Goal: Information Seeking & Learning: Learn about a topic

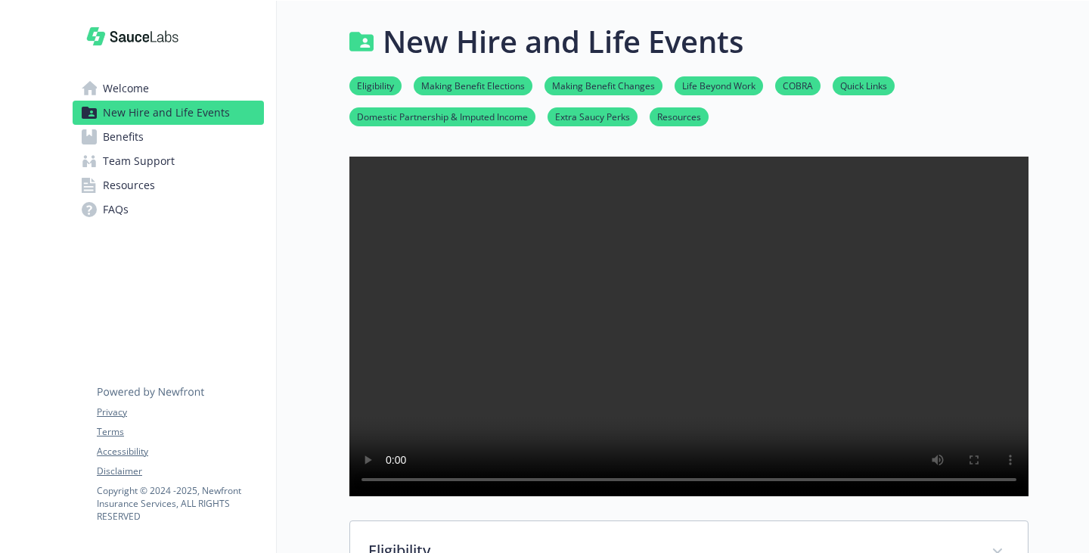
click at [129, 222] on span "FAQs" at bounding box center [116, 209] width 26 height 24
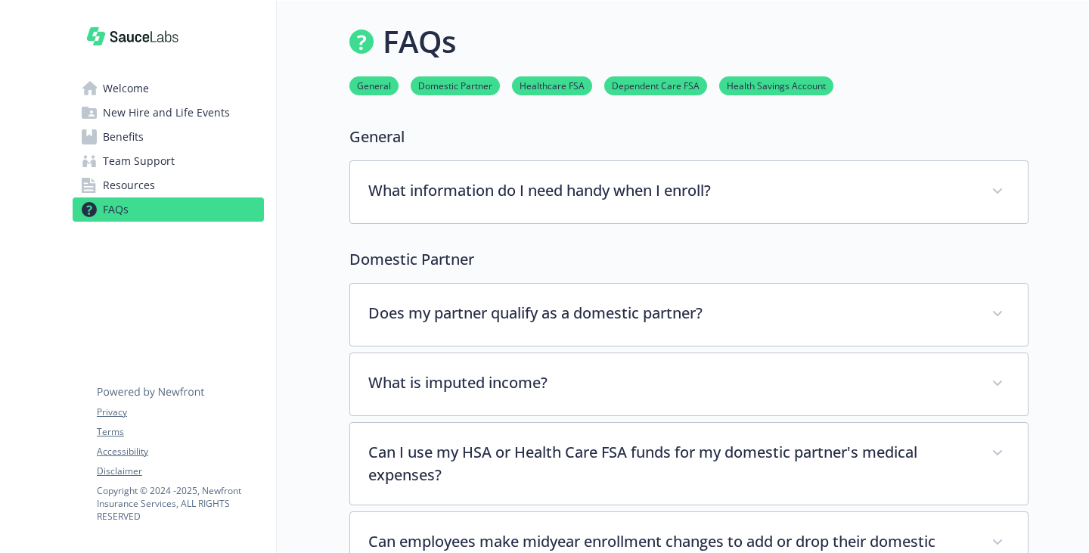
click at [166, 173] on span "Team Support" at bounding box center [139, 161] width 72 height 24
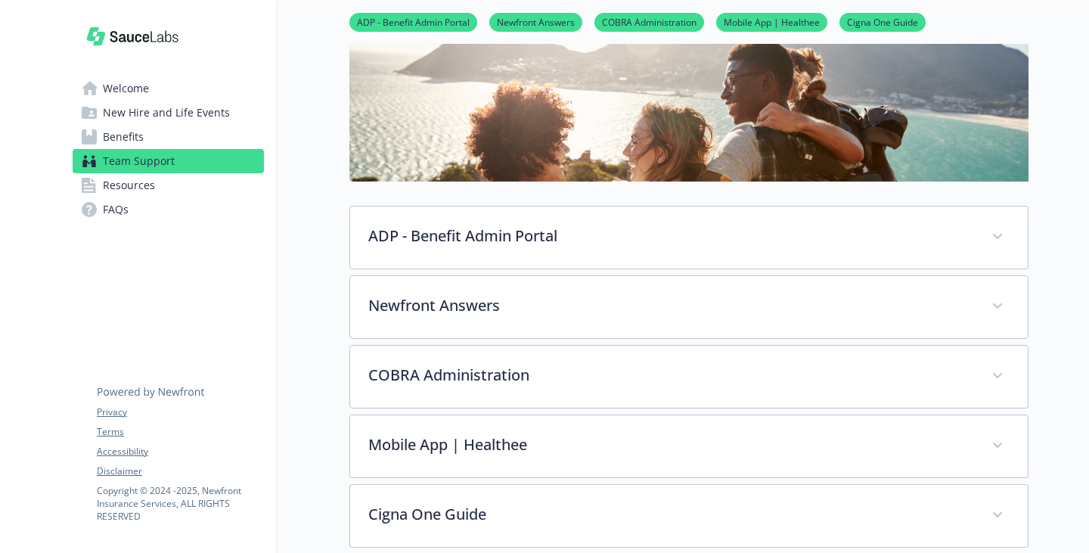
scroll to position [227, 0]
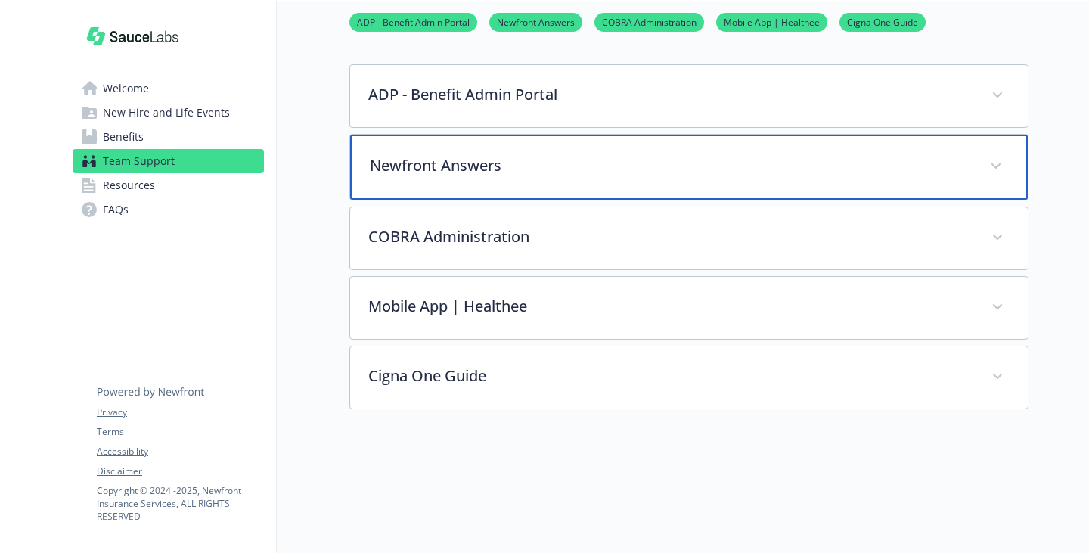
drag, startPoint x: 498, startPoint y: 250, endPoint x: 495, endPoint y: 236, distance: 14.7
click at [496, 200] on div "Newfront Answers" at bounding box center [689, 167] width 678 height 65
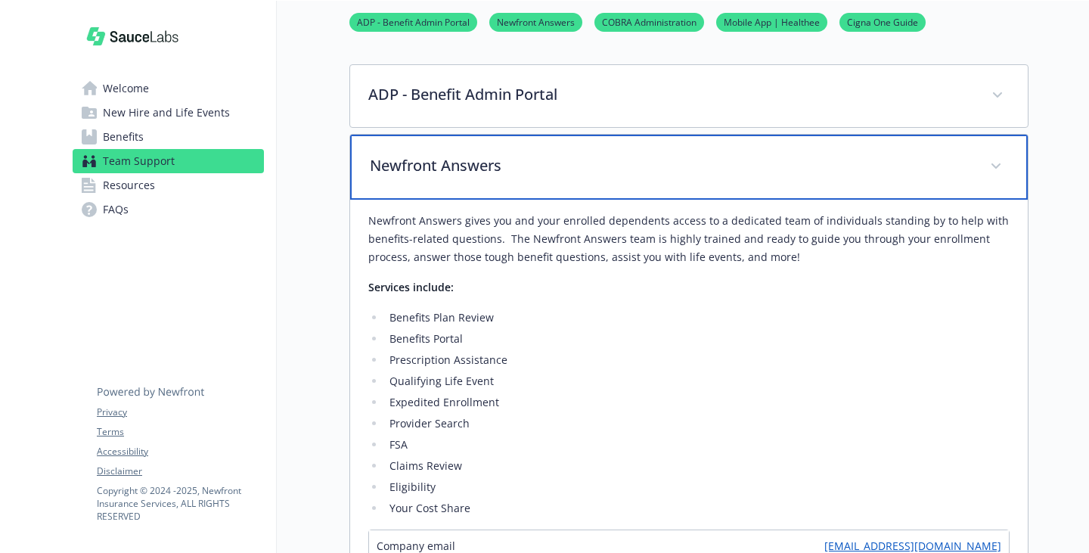
scroll to position [454, 0]
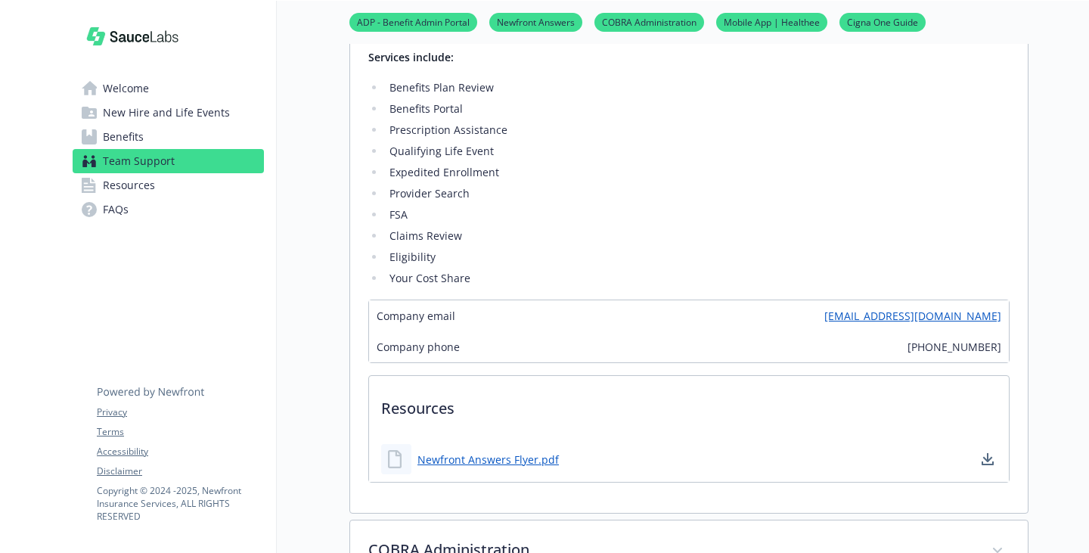
click at [149, 93] on span "Welcome" at bounding box center [126, 88] width 46 height 24
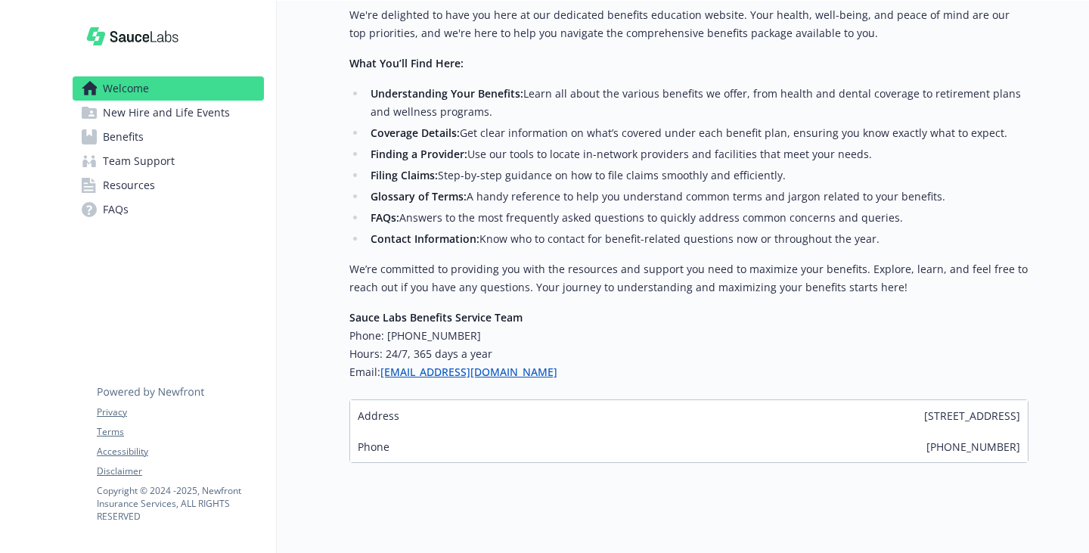
scroll to position [642, 0]
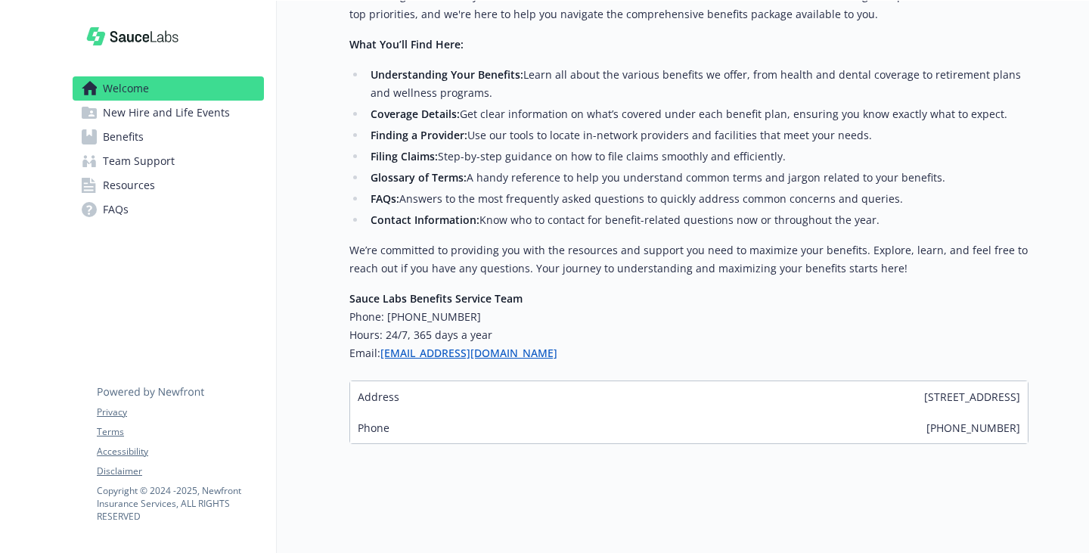
click at [150, 125] on span "New Hire and Life Events" at bounding box center [166, 113] width 127 height 24
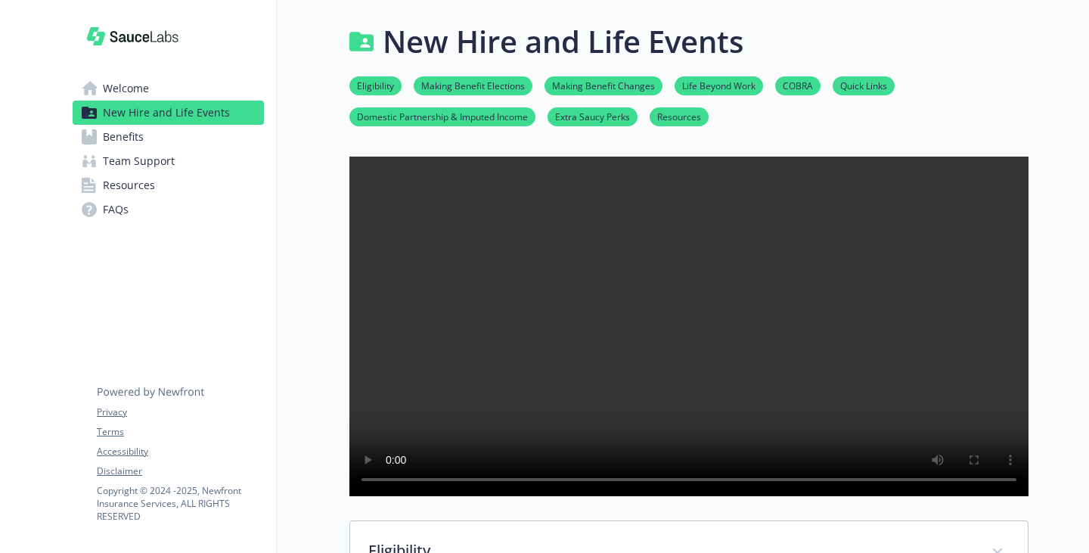
click at [349, 82] on div "Eligibility Making Benefit Elections Making Benefit Changes Life Beyond Work CO…" at bounding box center [688, 101] width 679 height 74
click at [349, 92] on link "Eligibility" at bounding box center [375, 85] width 52 height 14
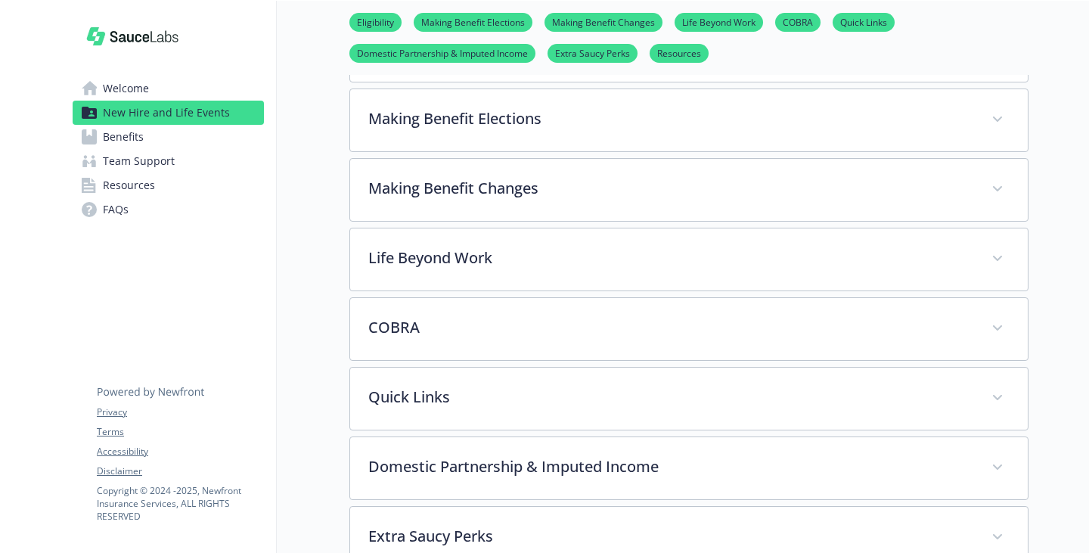
scroll to position [517, 11]
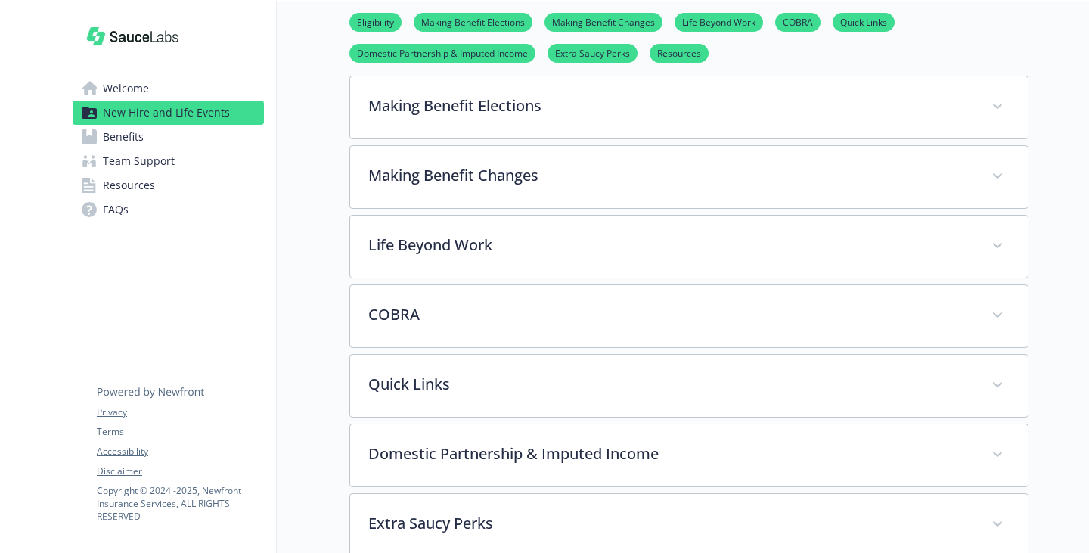
click at [420, 69] on div "Eligibility" at bounding box center [689, 36] width 678 height 65
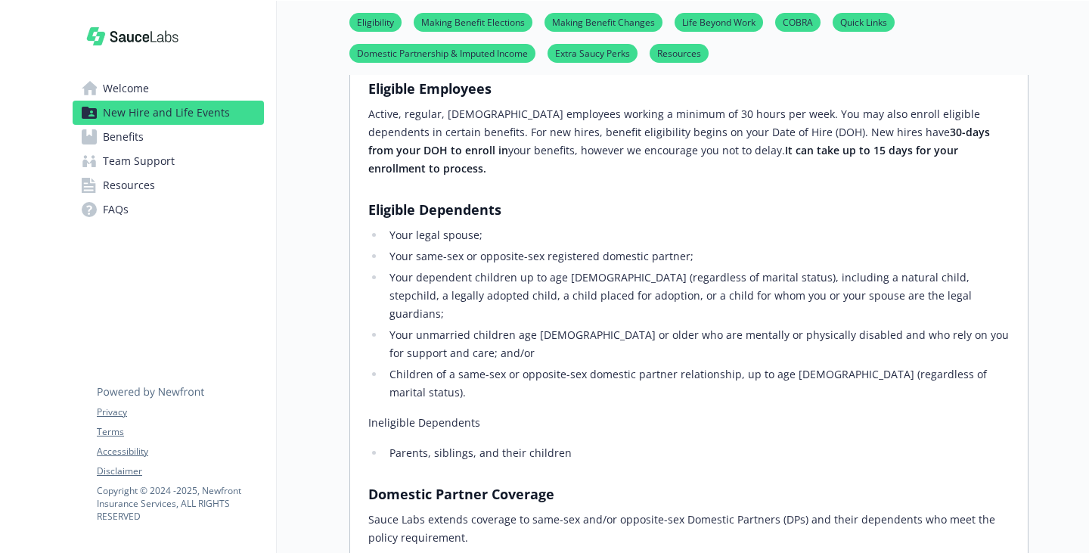
click at [707, 220] on h3 "​Eligible Dependents​" at bounding box center [688, 209] width 641 height 21
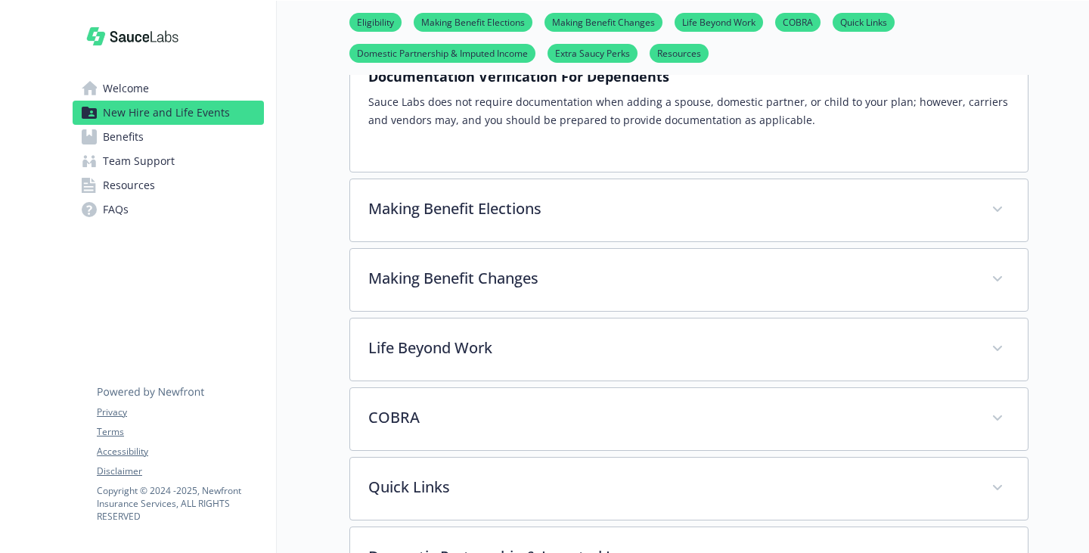
scroll to position [1349, 11]
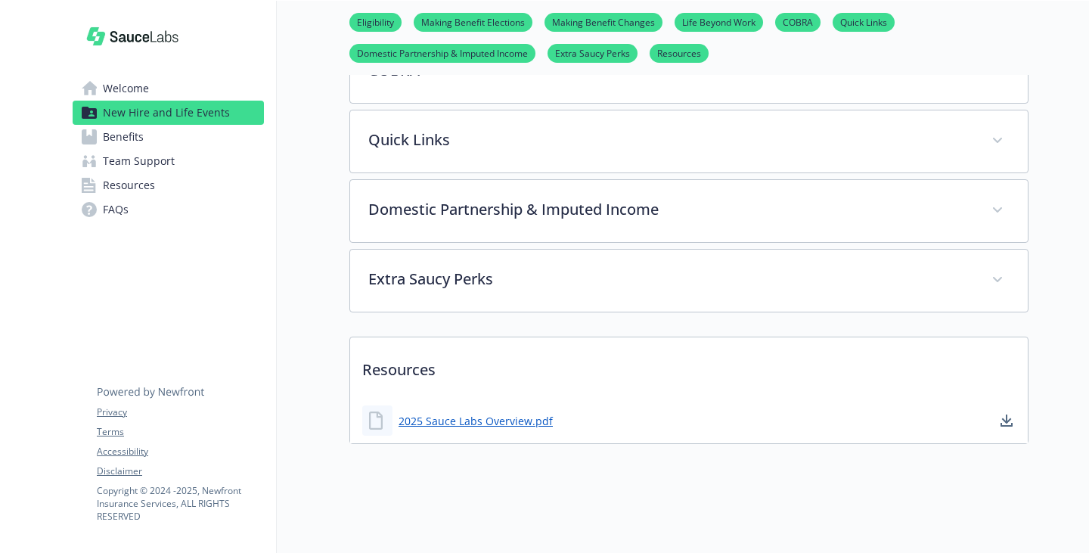
scroll to position [2332, 11]
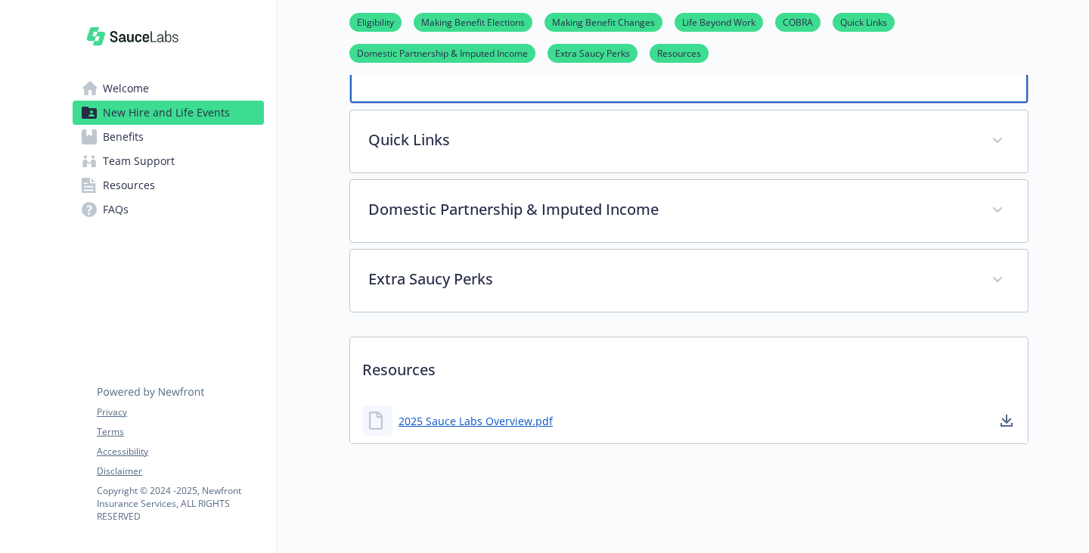
click at [456, 80] on p "COBRA" at bounding box center [671, 68] width 602 height 23
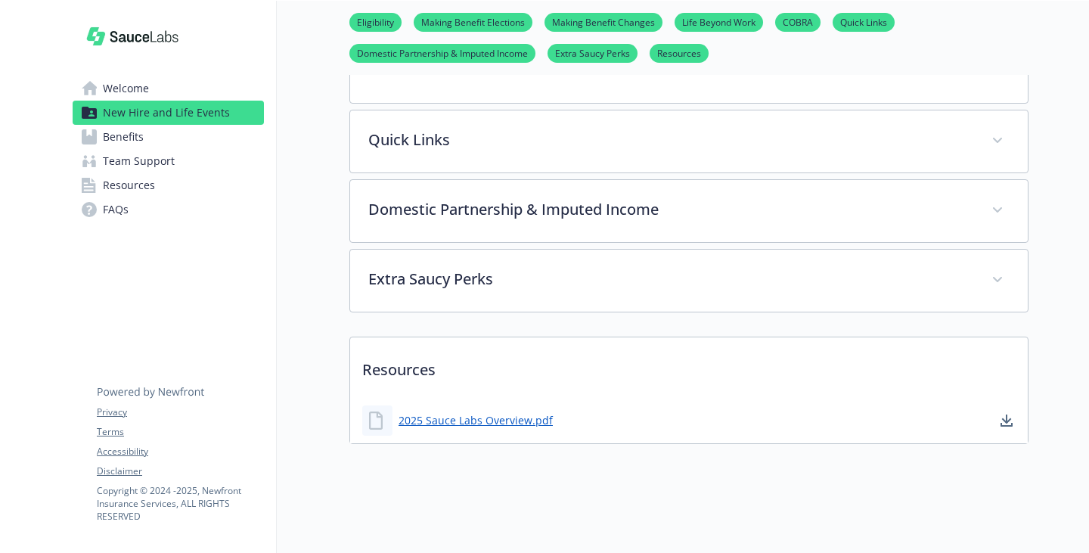
scroll to position [3542, 11]
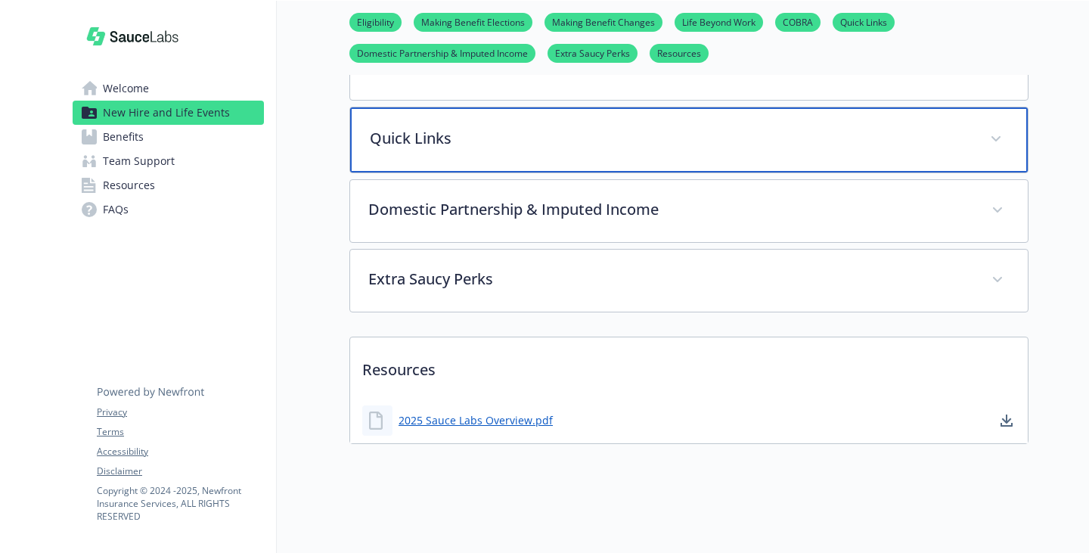
click at [459, 150] on p "Quick Links" at bounding box center [671, 138] width 602 height 23
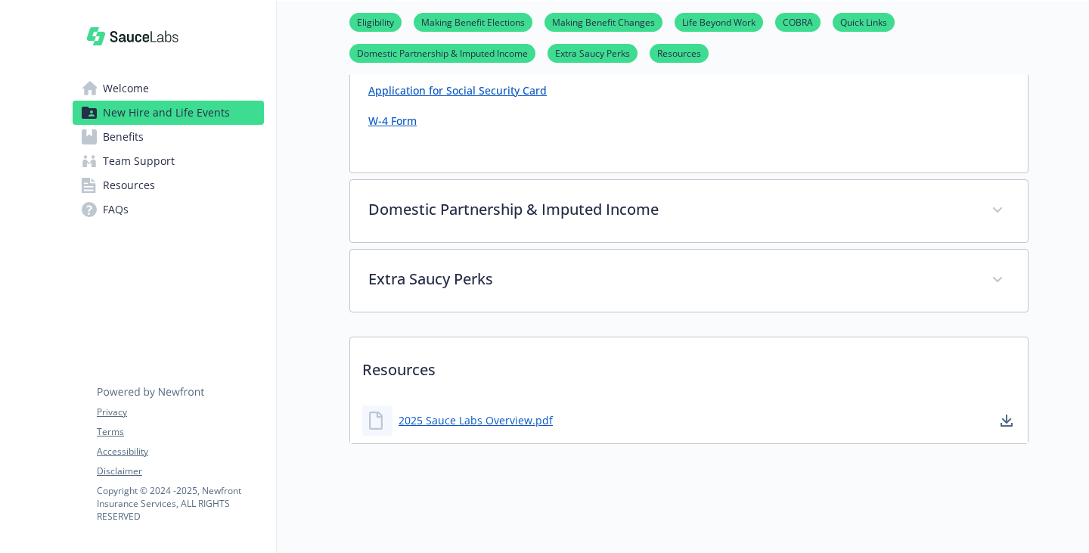
click at [496, 341] on p "Resources" at bounding box center [689, 365] width 678 height 56
click at [451, 411] on link "2025 Sauce Labs Overview.pdf" at bounding box center [477, 420] width 157 height 19
click at [138, 222] on link "FAQs" at bounding box center [168, 209] width 191 height 24
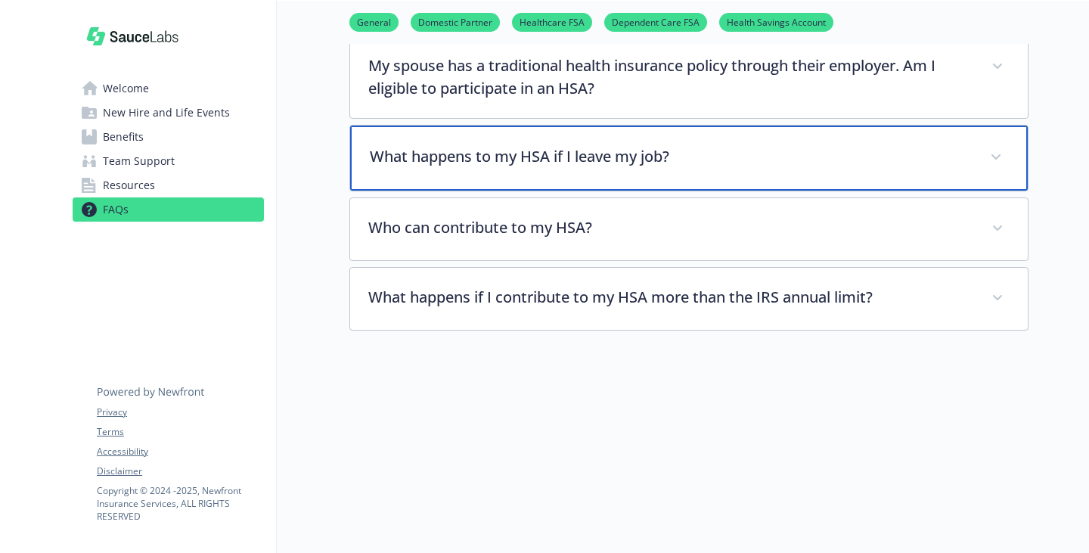
click at [566, 126] on div "What happens to my HSA if I leave my job?" at bounding box center [689, 158] width 678 height 65
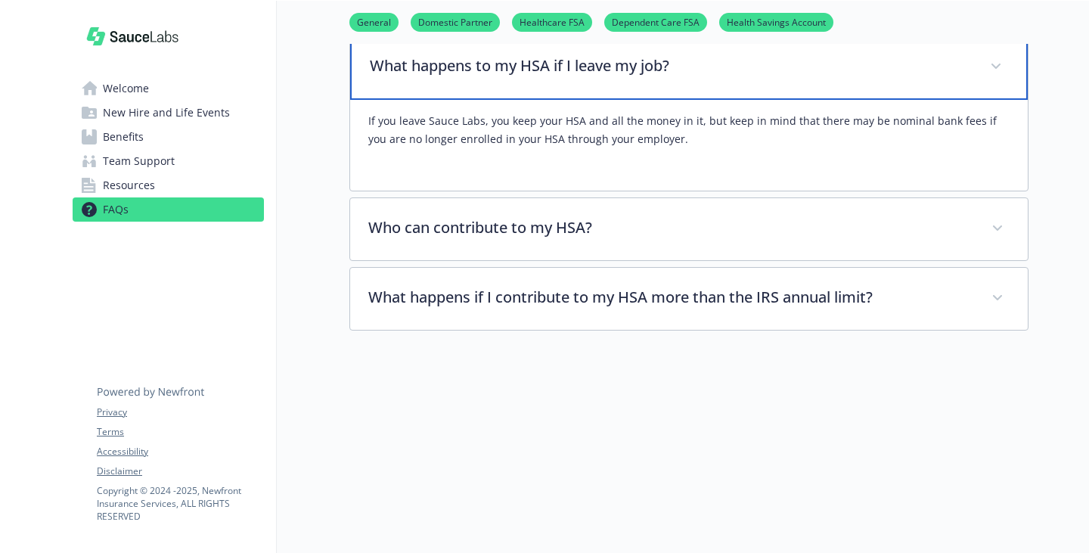
click at [566, 100] on div "What happens to my HSA if I leave my job?" at bounding box center [689, 67] width 678 height 65
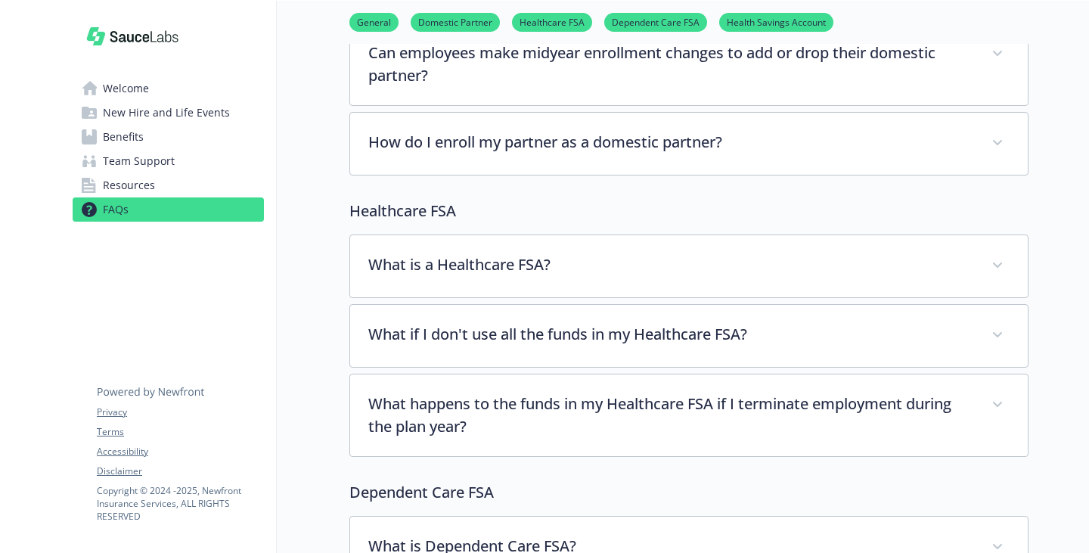
scroll to position [0, 11]
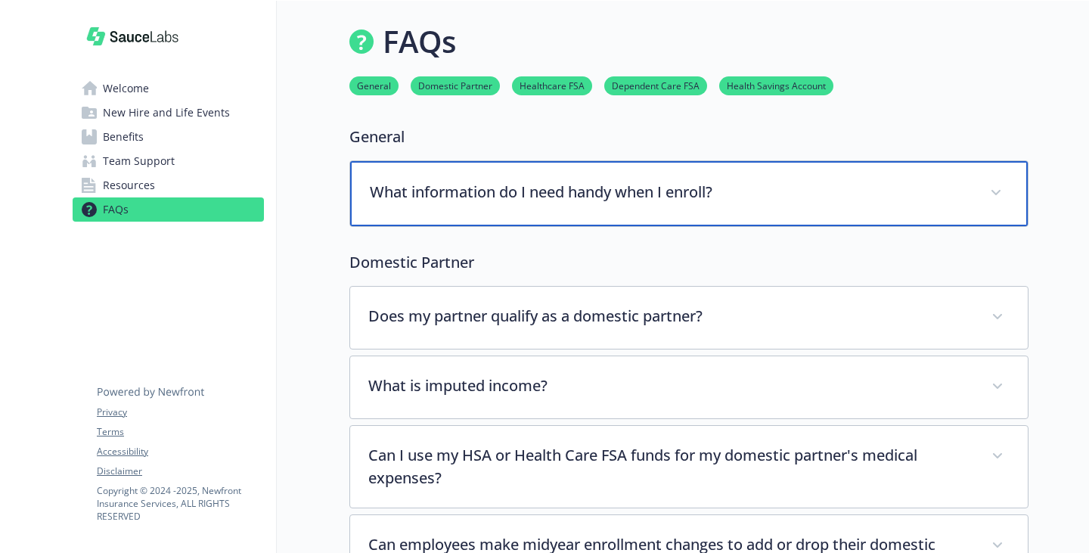
click at [548, 226] on div "What information do I need handy when I enroll?" at bounding box center [689, 193] width 678 height 65
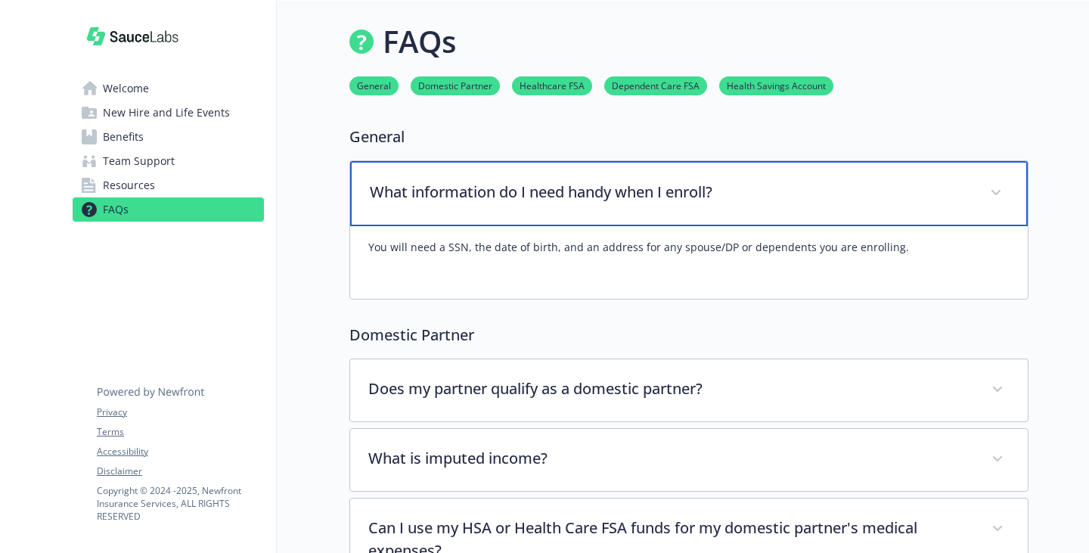
click at [547, 203] on p "What information do I need handy when I enroll?" at bounding box center [671, 192] width 602 height 23
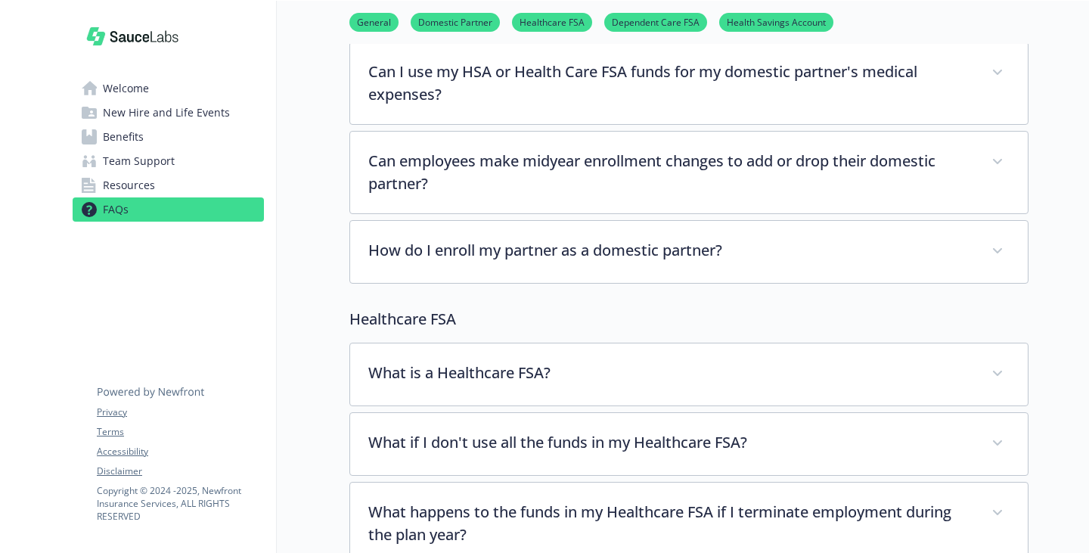
scroll to position [605, 11]
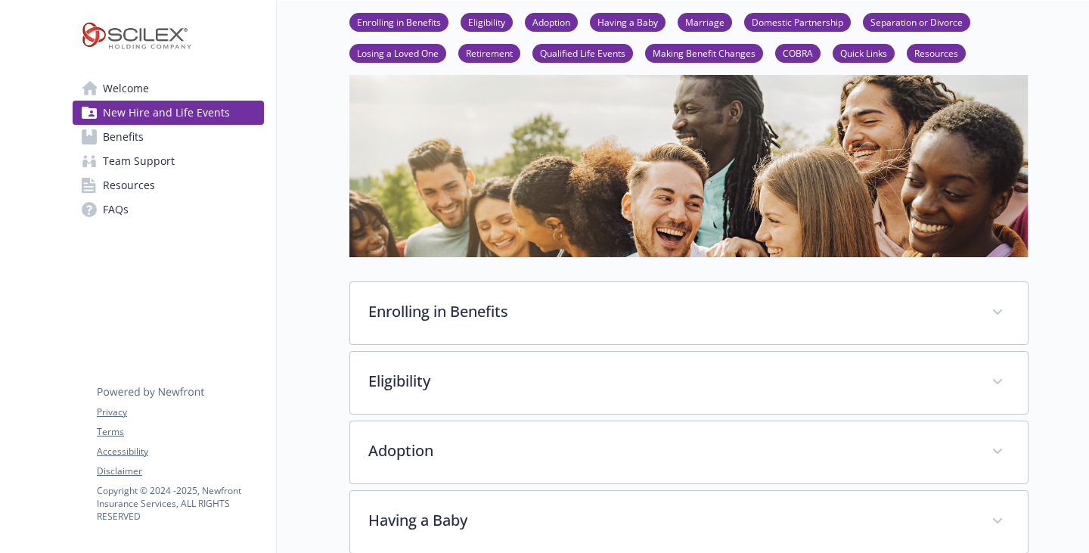
scroll to position [227, 0]
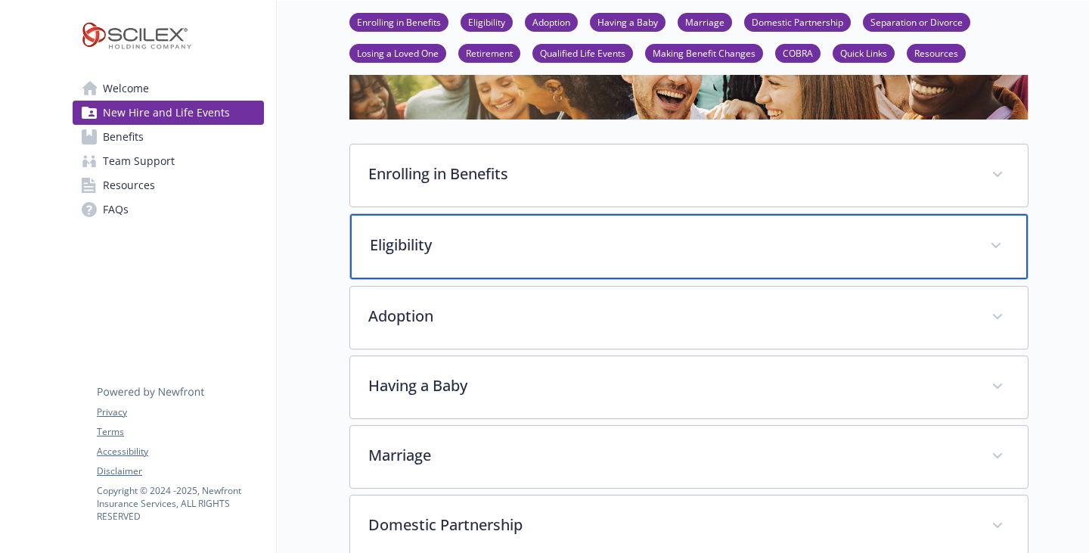
click at [404, 256] on p "Eligibility" at bounding box center [671, 245] width 602 height 23
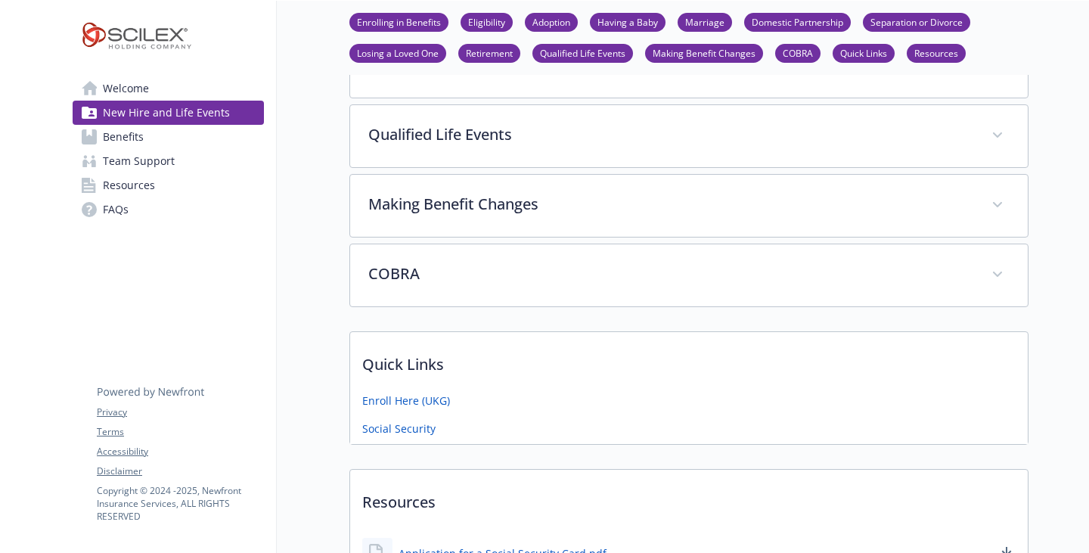
scroll to position [1361, 0]
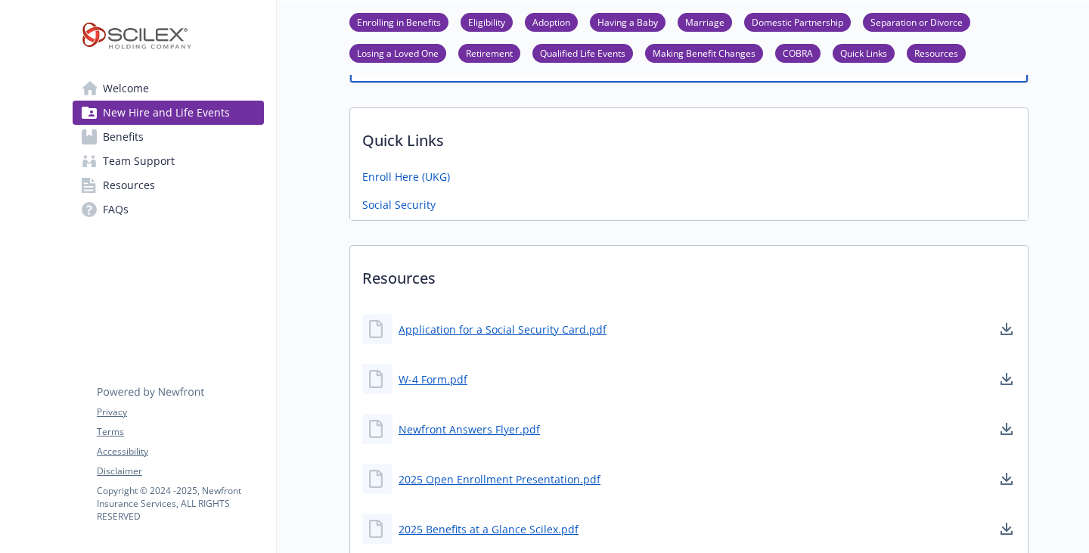
click at [429, 60] on p "COBRA" at bounding box center [671, 48] width 602 height 23
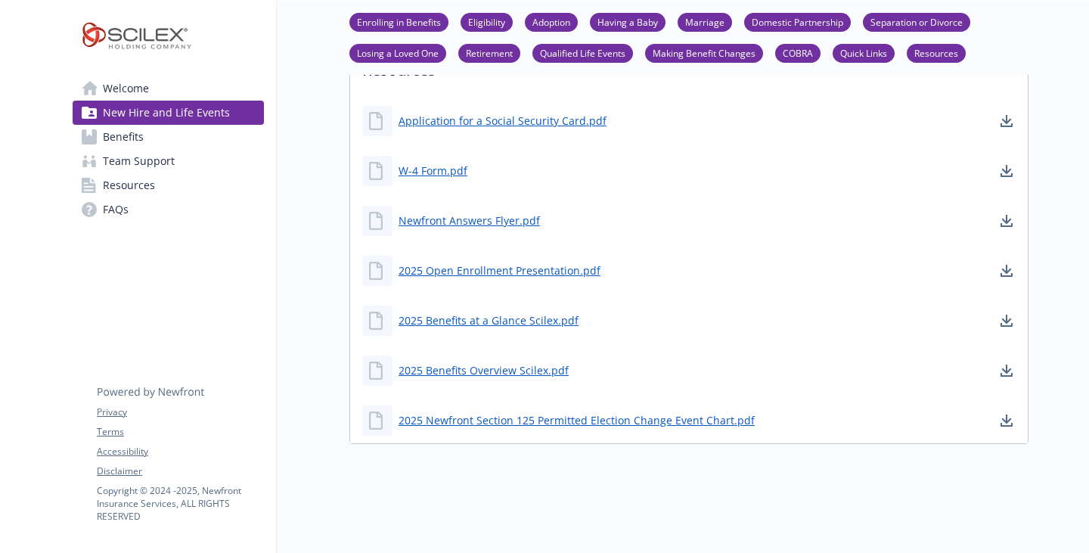
scroll to position [3178, 0]
click at [498, 261] on link "2025 Open Enrollment Presentation.pdf" at bounding box center [501, 270] width 205 height 19
click at [142, 222] on link "FAQs" at bounding box center [168, 209] width 191 height 24
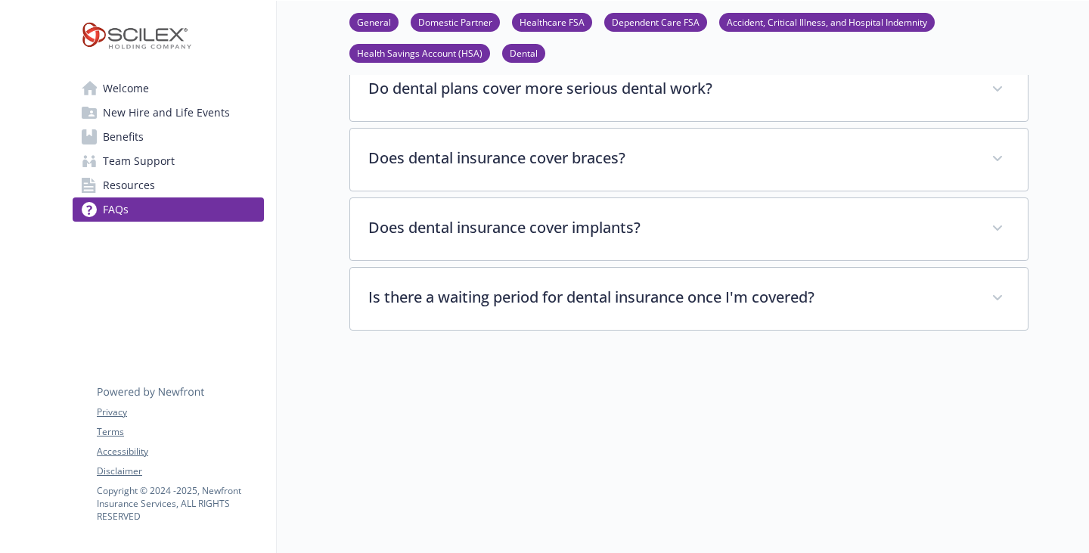
scroll to position [5461, 0]
click at [163, 197] on link "Resources" at bounding box center [168, 185] width 191 height 24
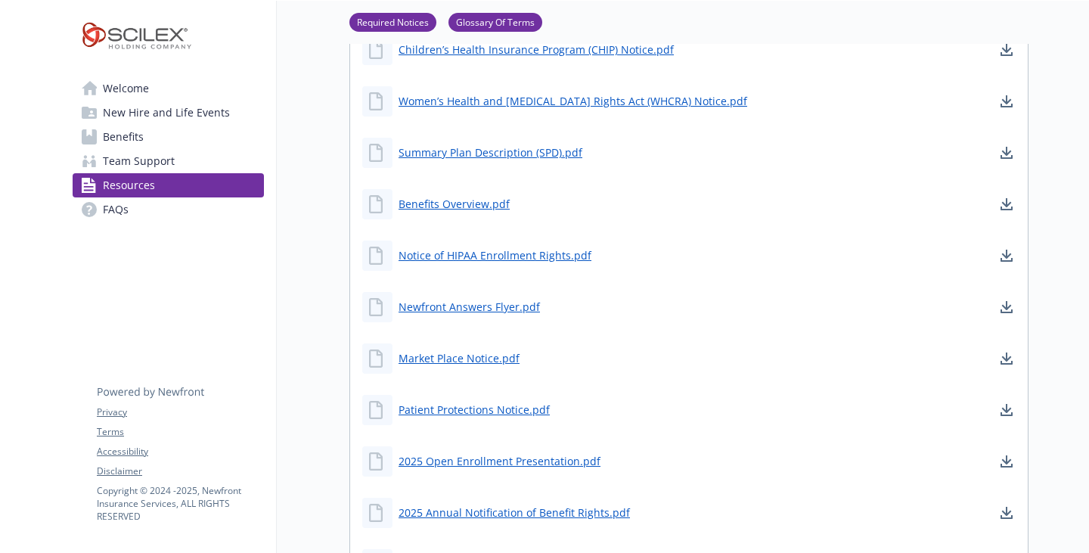
scroll to position [642, 0]
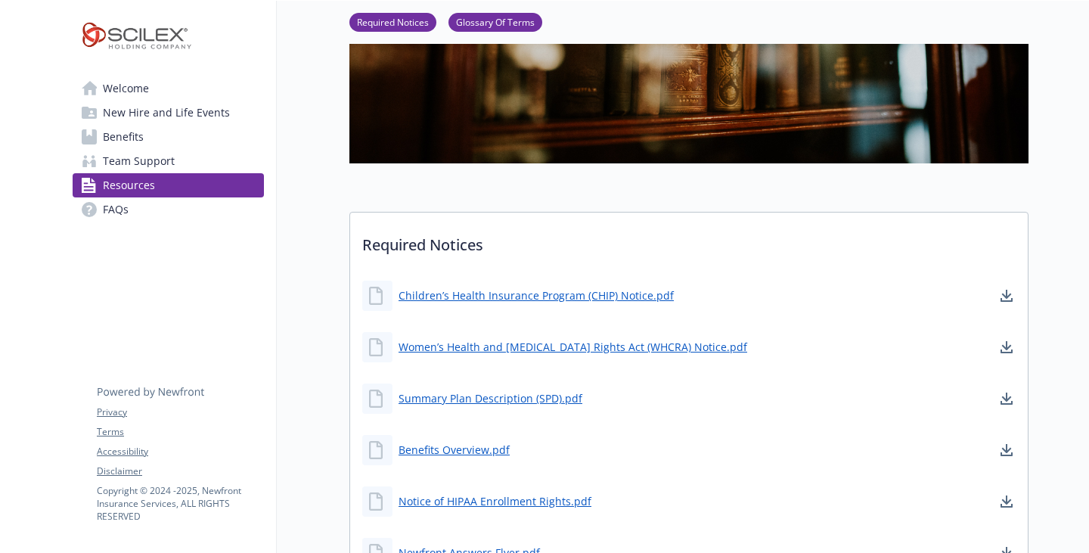
click at [156, 149] on link "Benefits" at bounding box center [168, 137] width 191 height 24
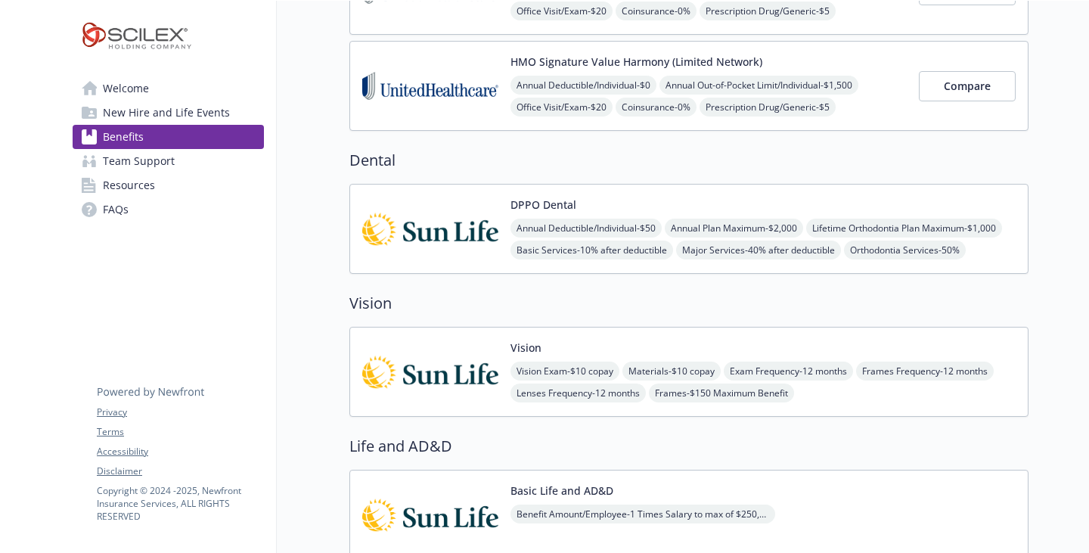
click at [160, 173] on span "Team Support" at bounding box center [139, 161] width 72 height 24
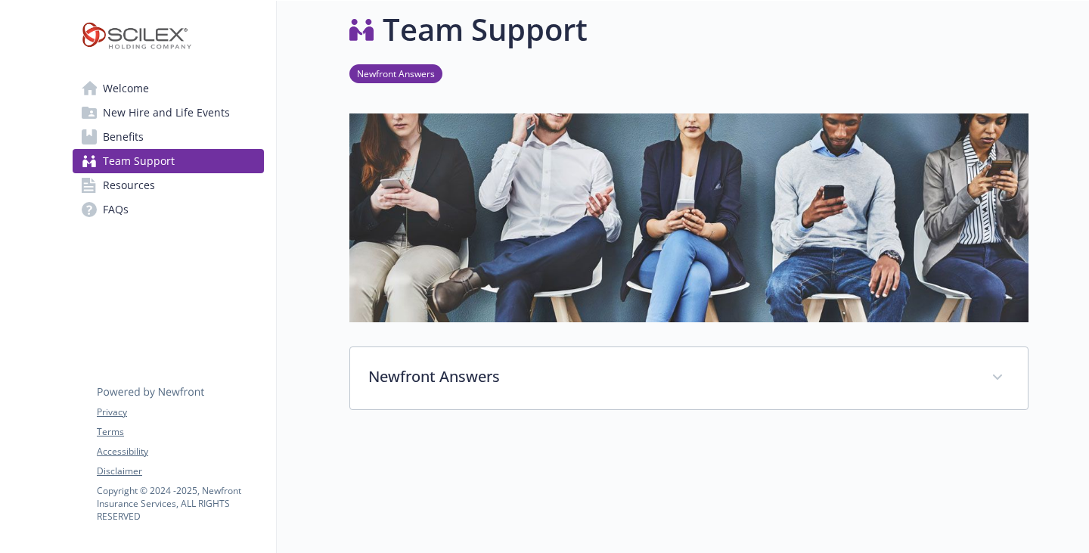
scroll to position [225, 0]
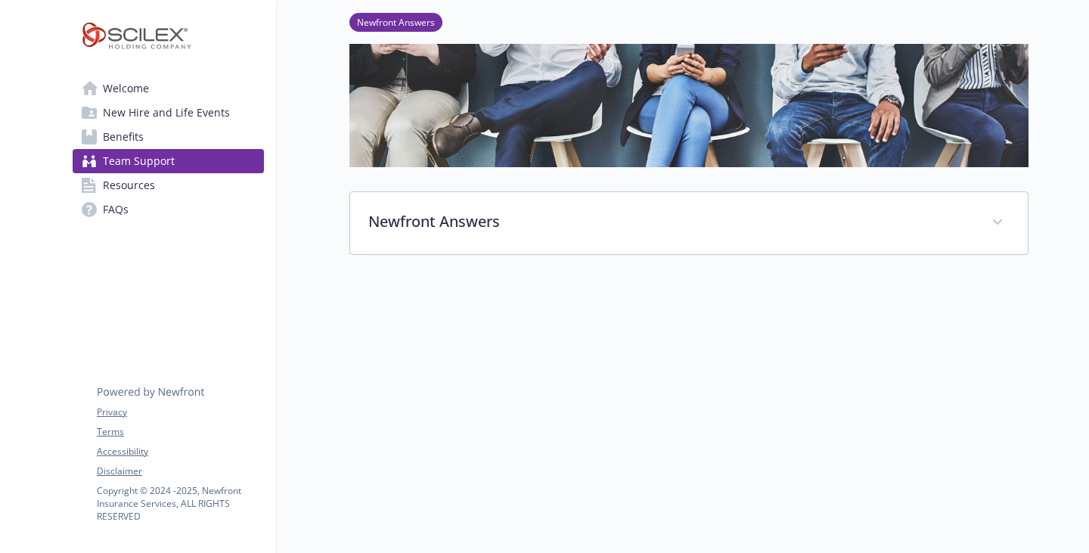
click at [103, 121] on link "New Hire and Life Events" at bounding box center [168, 113] width 191 height 24
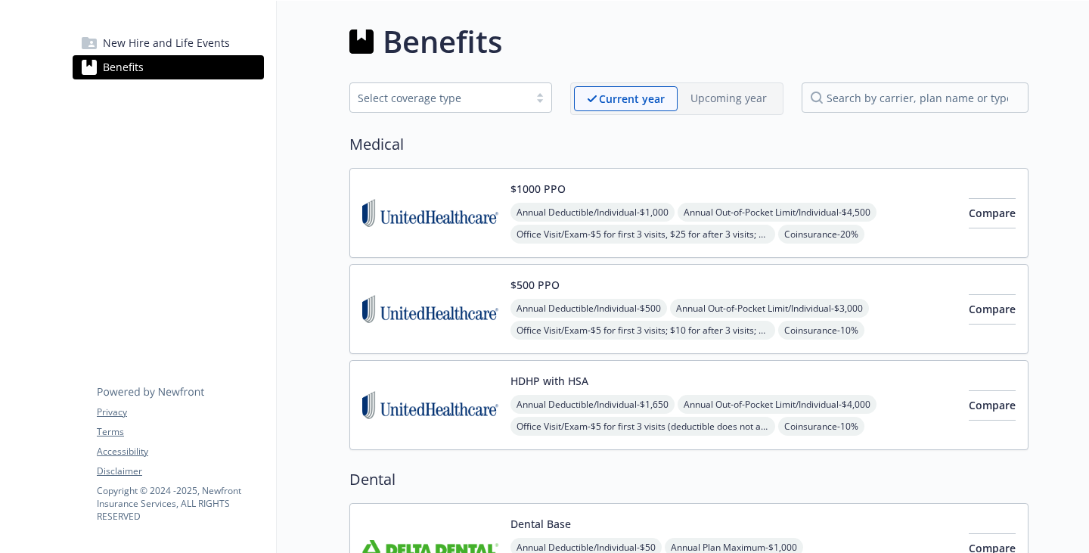
click at [163, 55] on span "New Hire and Life Events" at bounding box center [166, 43] width 127 height 24
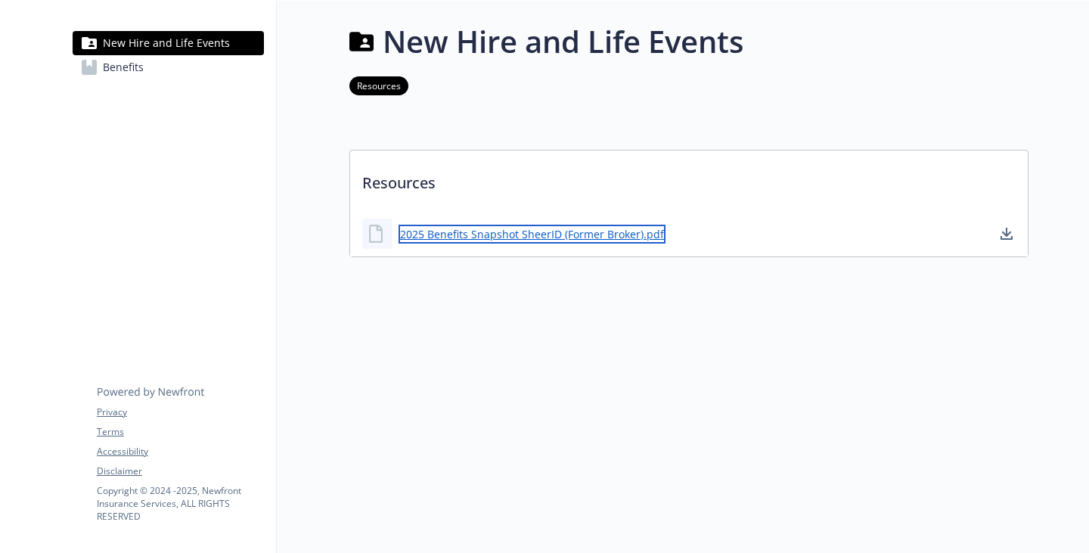
click at [409, 244] on link "2025 Benefits Snapshot SheerID (Former Broker).pdf" at bounding box center [532, 234] width 267 height 19
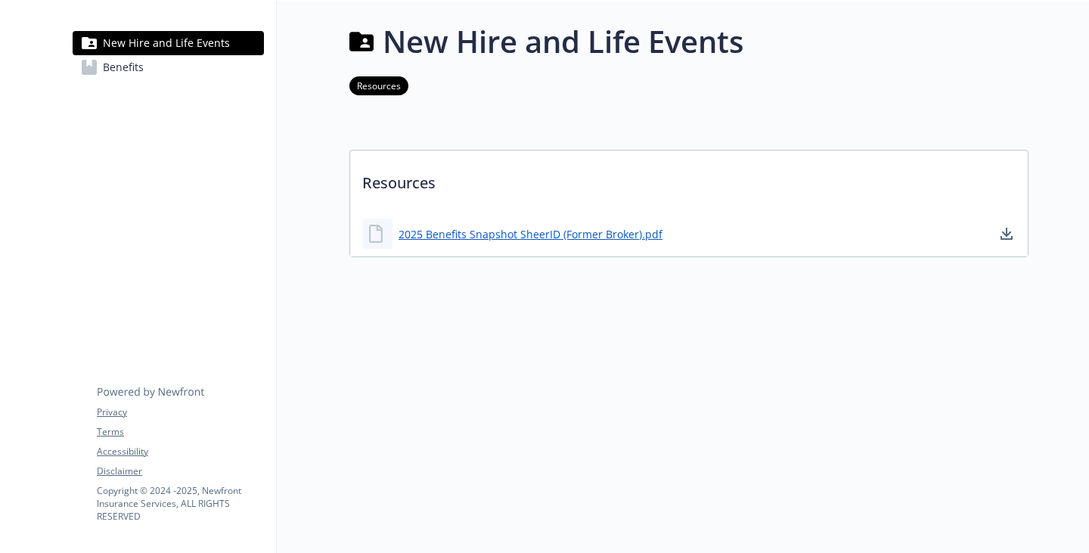
click at [128, 99] on div "New Hire and Life Events Benefits Privacy Terms Accessibility Disclaimer Copyri…" at bounding box center [168, 55] width 216 height 109
click at [128, 79] on span "Benefits" at bounding box center [123, 67] width 41 height 24
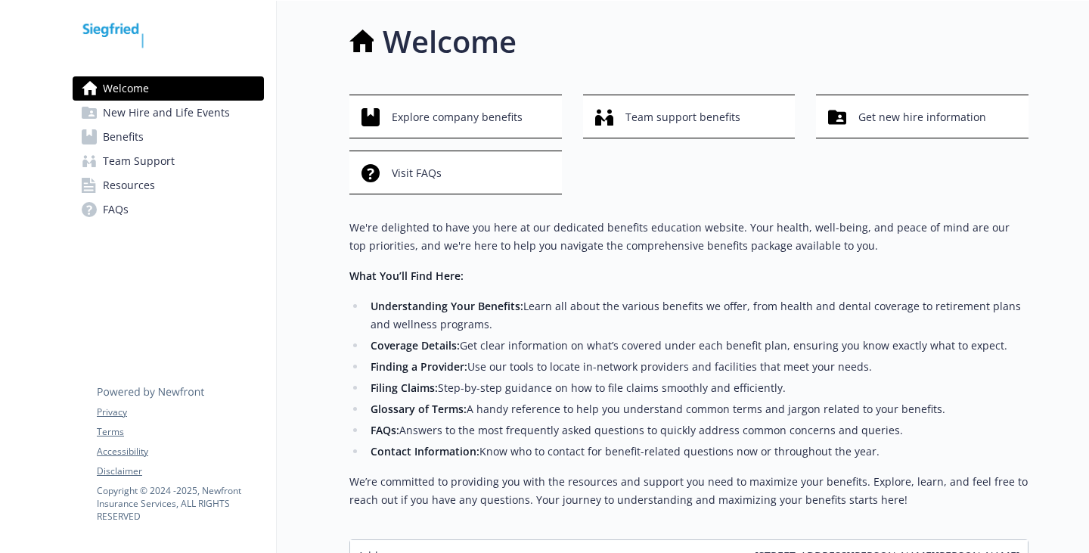
click at [156, 125] on span "New Hire and Life Events" at bounding box center [166, 113] width 127 height 24
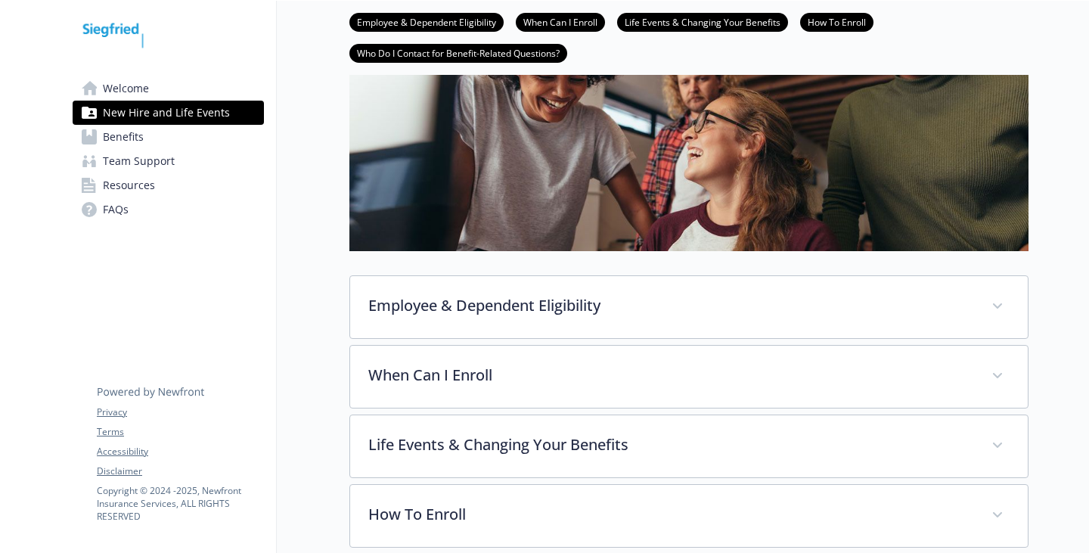
scroll to position [378, 0]
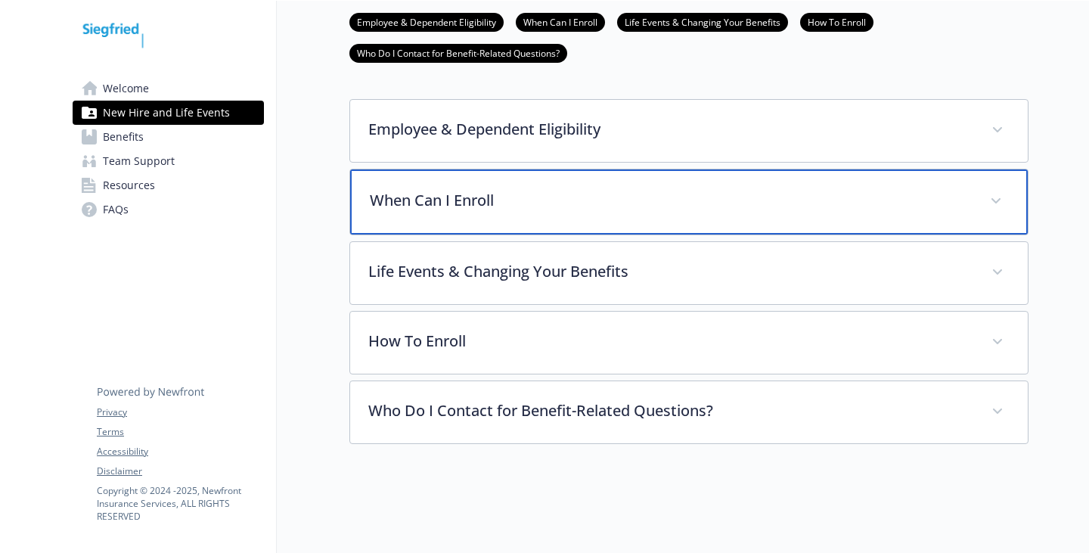
click at [408, 212] on p "When Can I Enroll" at bounding box center [671, 200] width 602 height 23
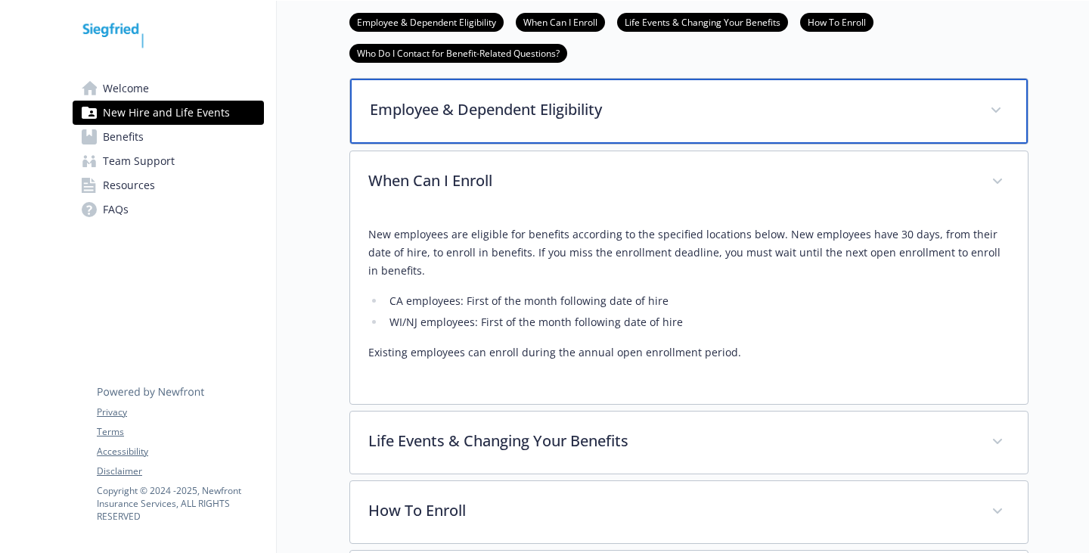
click at [476, 144] on div "Employee & Dependent Eligibility" at bounding box center [689, 111] width 678 height 65
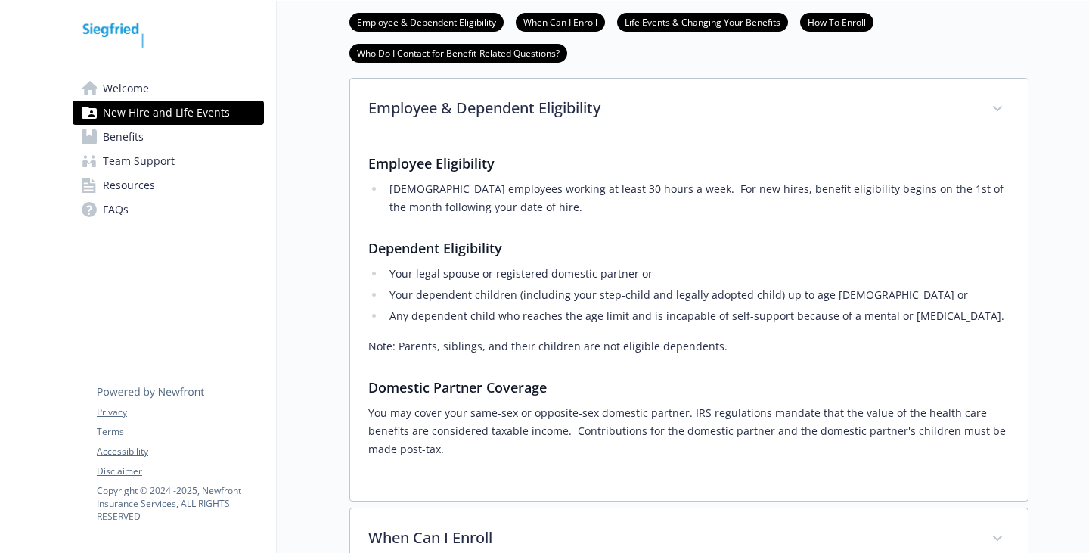
click at [163, 252] on div "Welcome New Hire and Life Events Benefits Team Support Resources FAQs Privacy T…" at bounding box center [168, 126] width 216 height 251
click at [136, 222] on link "FAQs" at bounding box center [168, 209] width 191 height 24
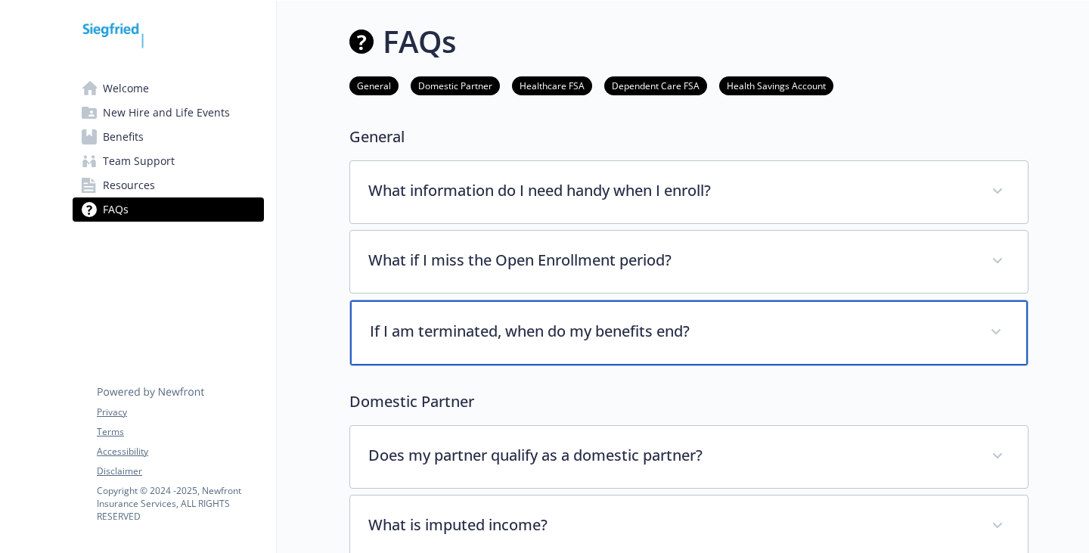
click at [659, 365] on div "If I am terminated, when do my benefits end?" at bounding box center [689, 332] width 678 height 65
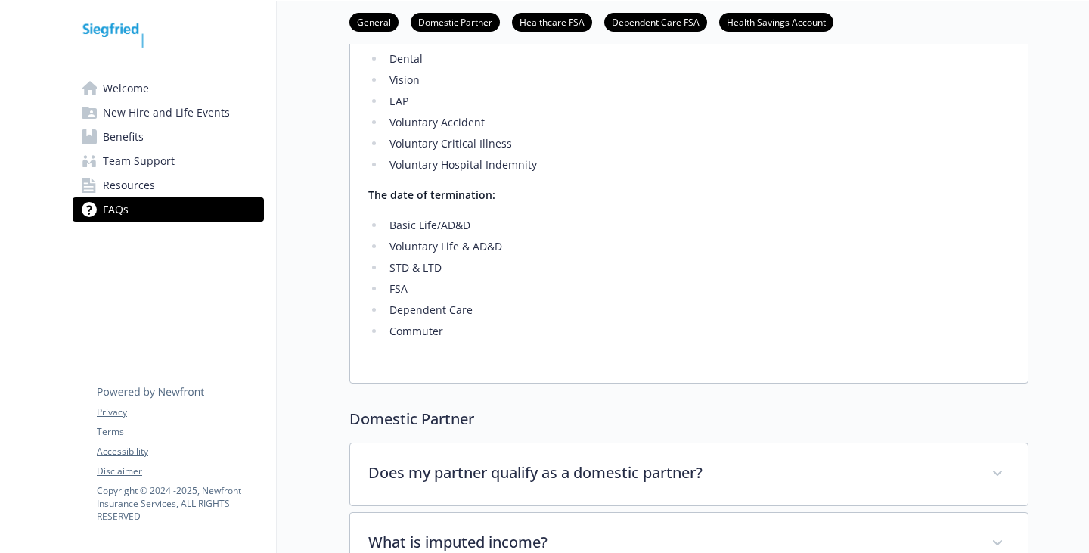
scroll to position [227, 0]
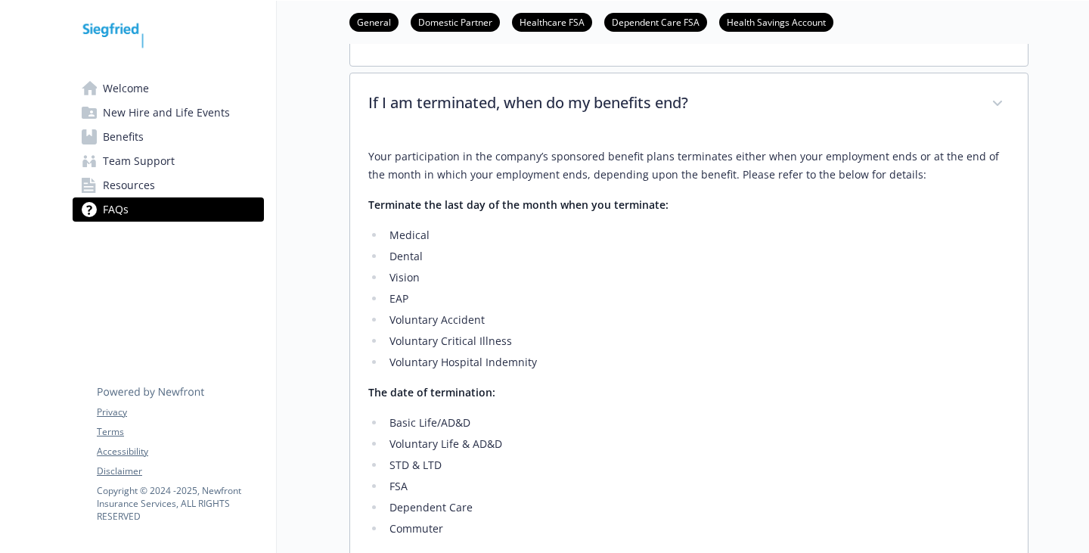
click at [95, 194] on icon at bounding box center [89, 186] width 14 height 17
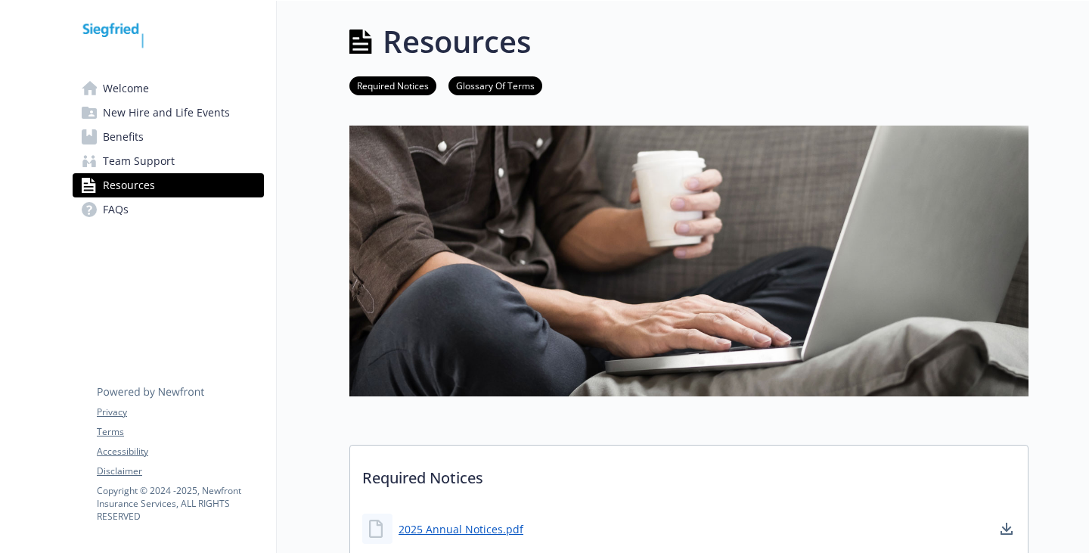
click at [150, 173] on span "Team Support" at bounding box center [139, 161] width 72 height 24
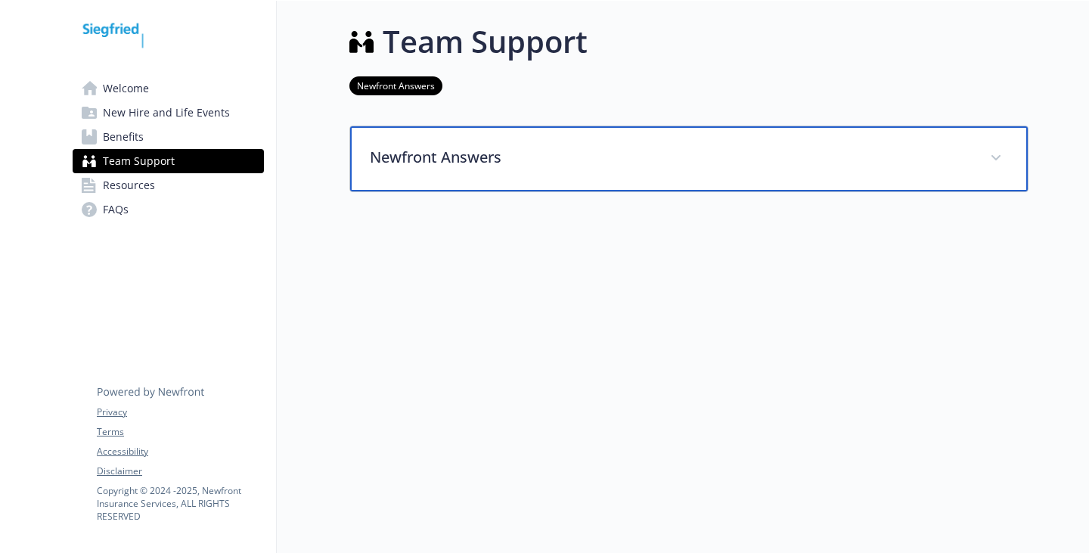
click at [428, 169] on p "Newfront Answers" at bounding box center [671, 157] width 602 height 23
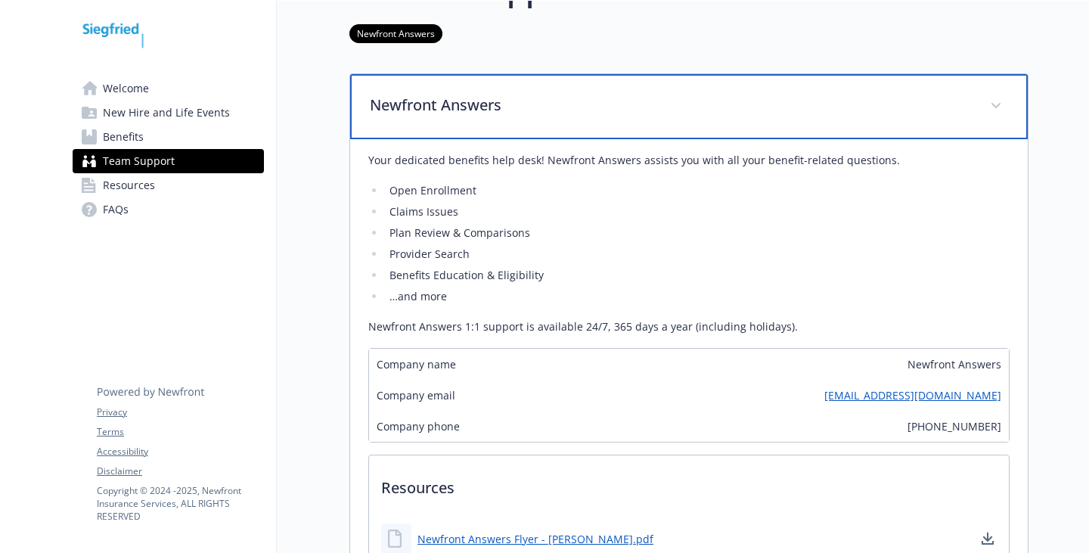
scroll to position [76, 0]
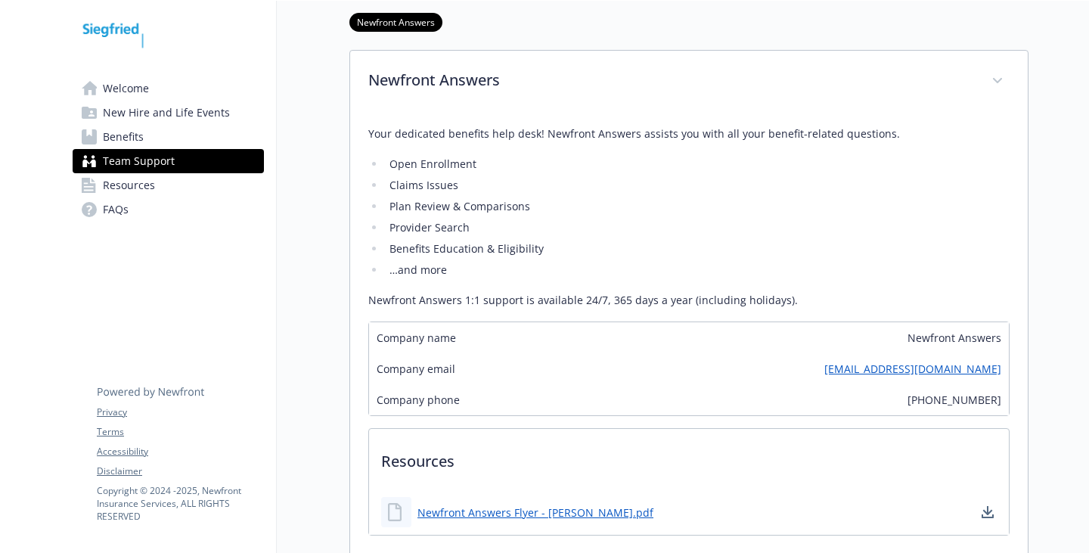
click at [172, 125] on span "New Hire and Life Events" at bounding box center [166, 113] width 127 height 24
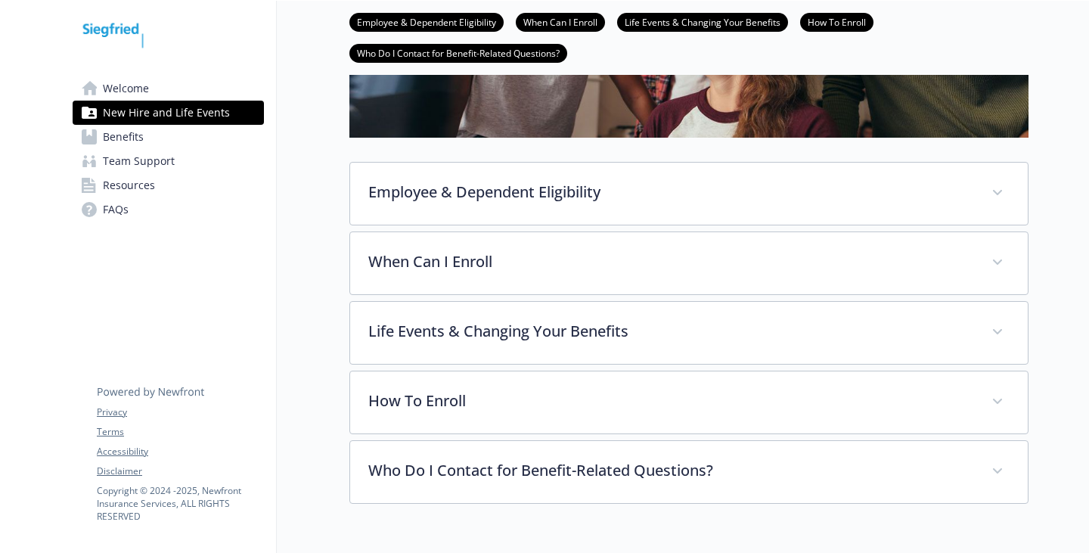
scroll to position [454, 0]
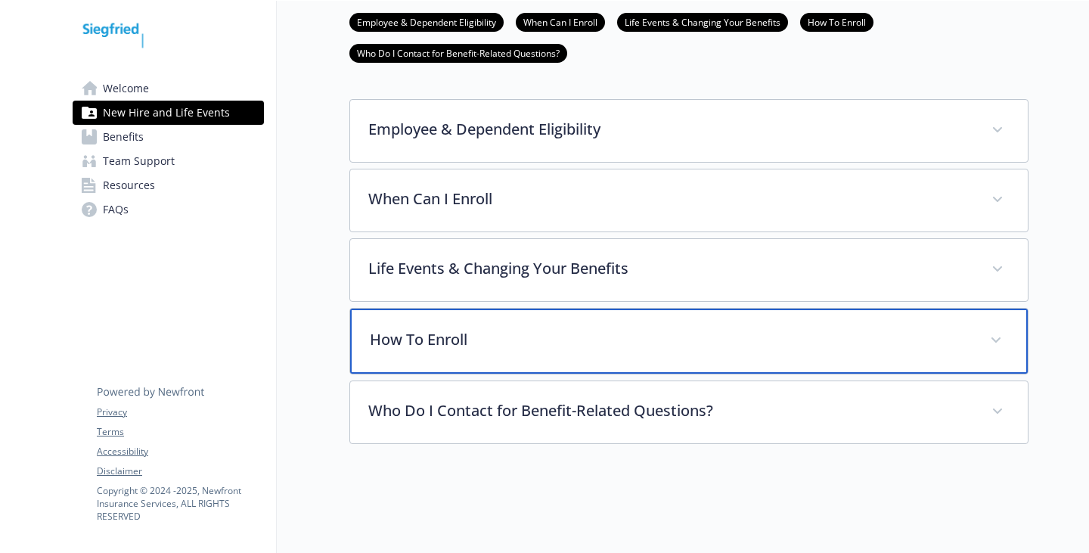
click at [370, 331] on p "How To Enroll" at bounding box center [671, 339] width 602 height 23
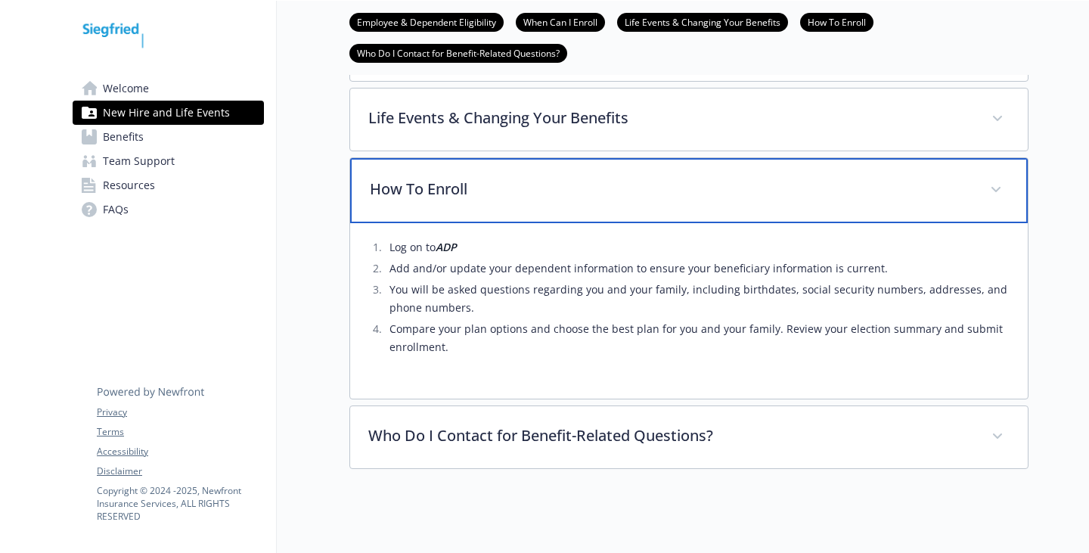
scroll to position [529, 0]
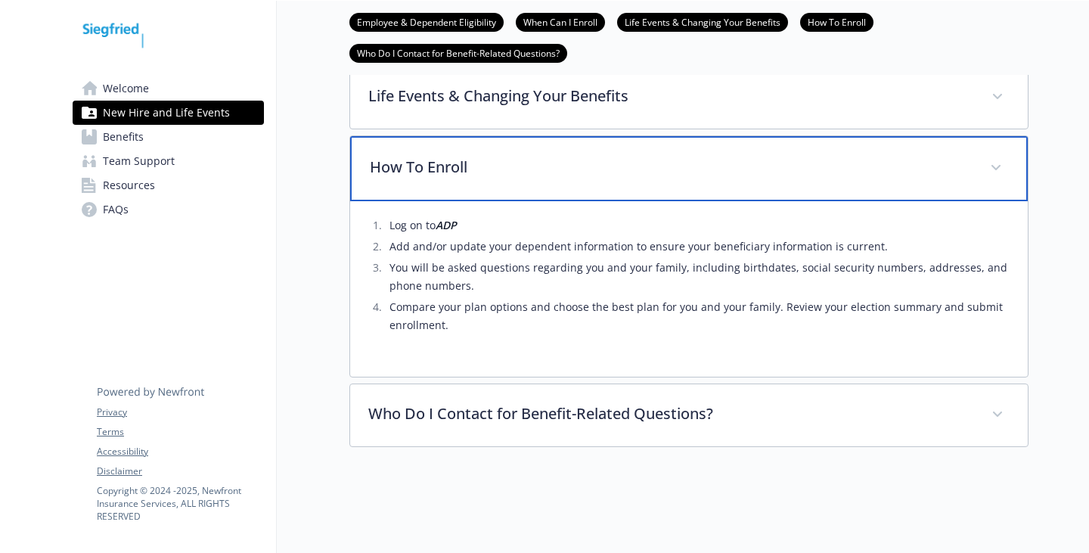
click at [529, 201] on div "How To Enroll" at bounding box center [689, 168] width 678 height 65
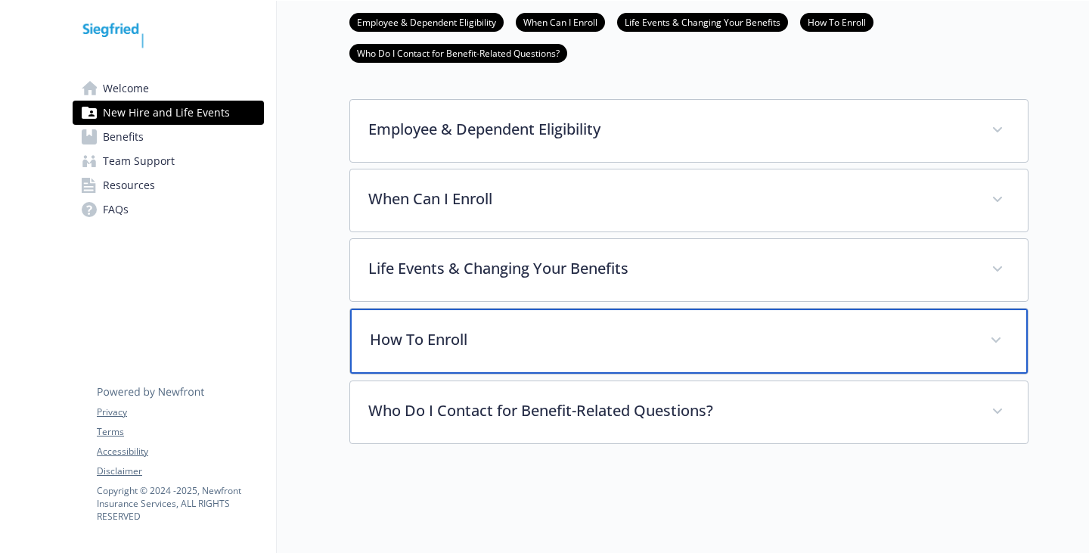
scroll to position [489, 0]
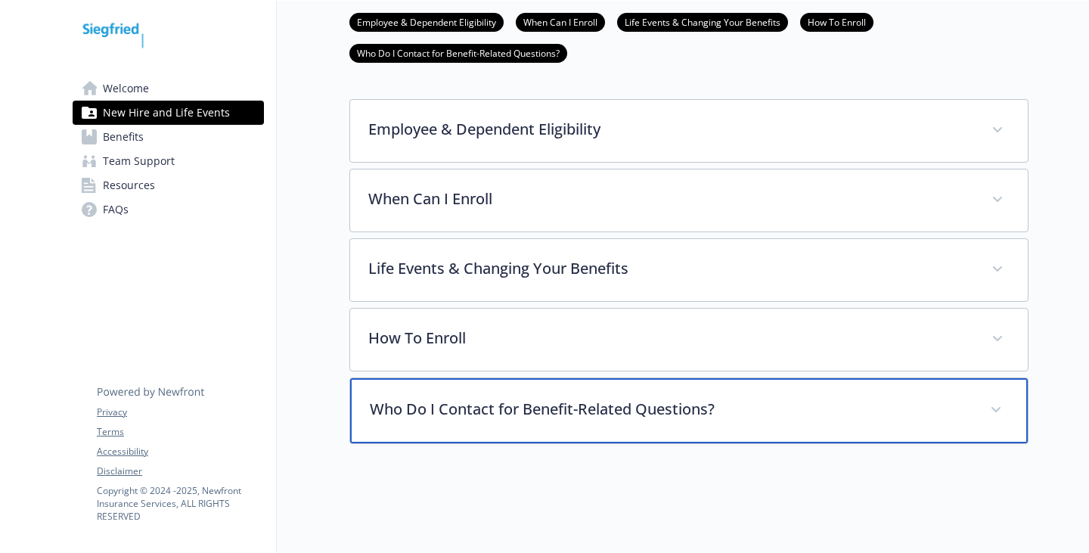
click at [524, 398] on p "Who Do I Contact for Benefit-Related Questions?" at bounding box center [671, 409] width 602 height 23
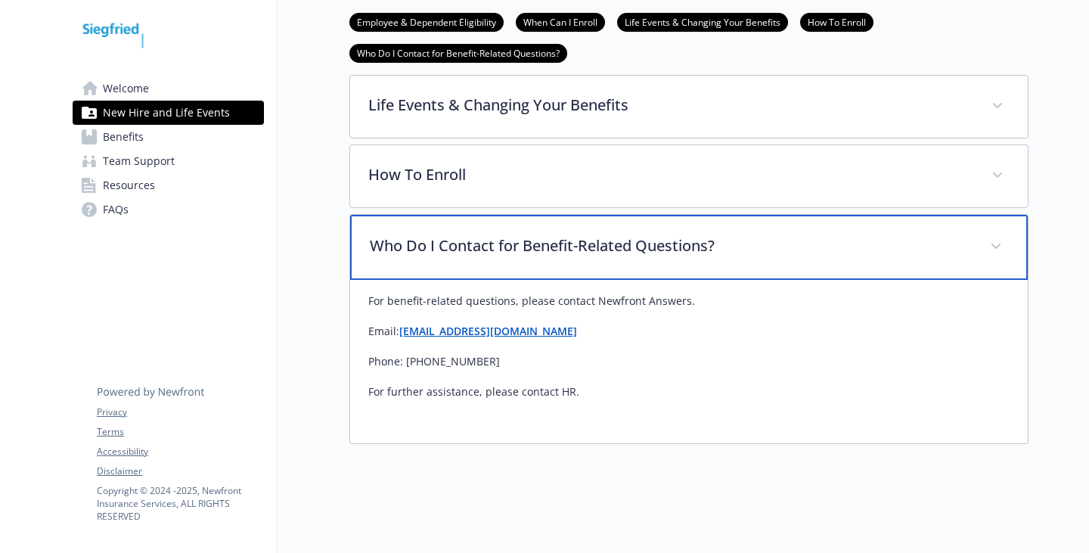
click at [596, 234] on p "Who Do I Contact for Benefit-Related Questions?" at bounding box center [671, 245] width 602 height 23
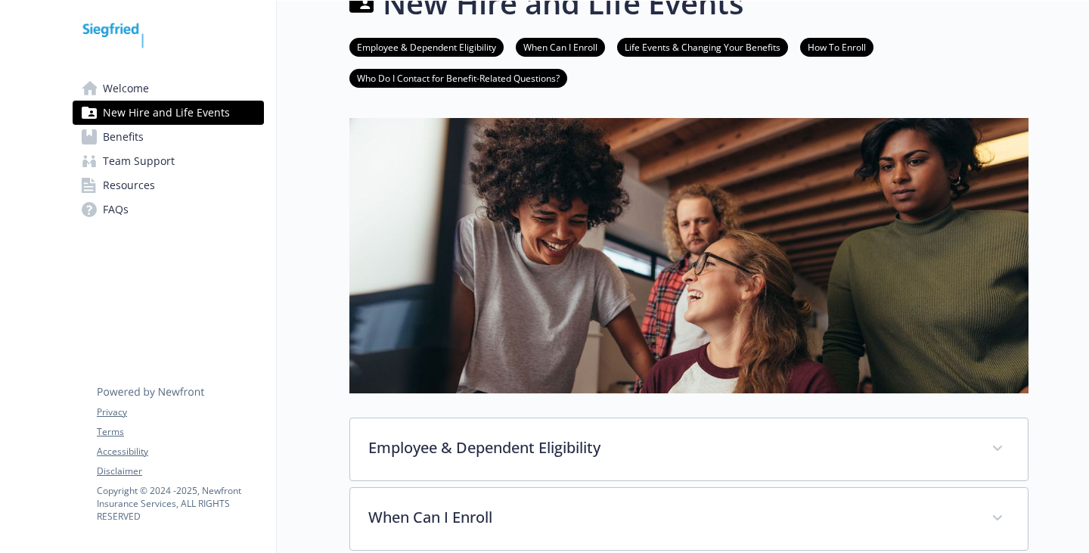
scroll to position [0, 0]
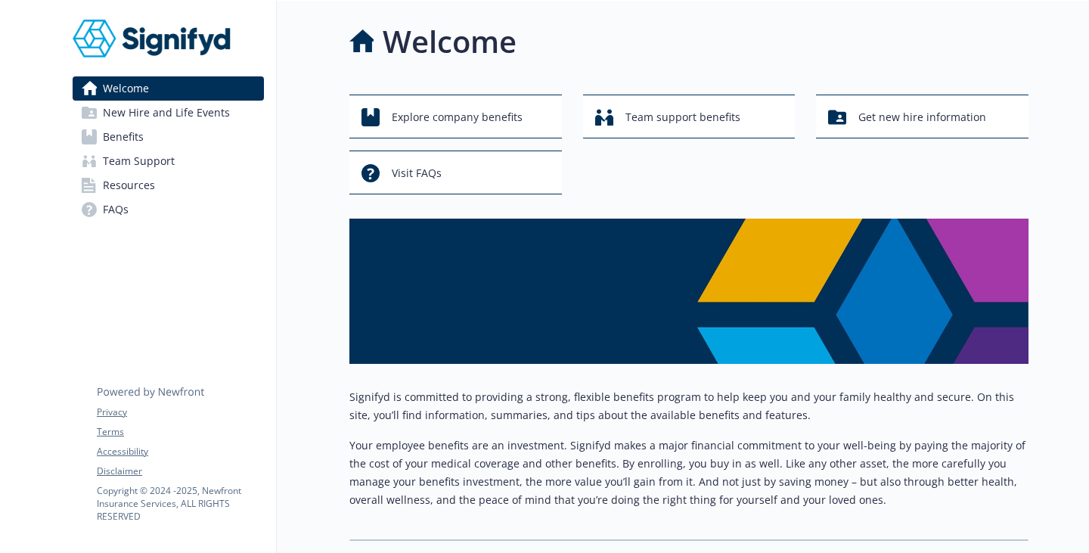
click at [154, 125] on span "New Hire and Life Events" at bounding box center [166, 113] width 127 height 24
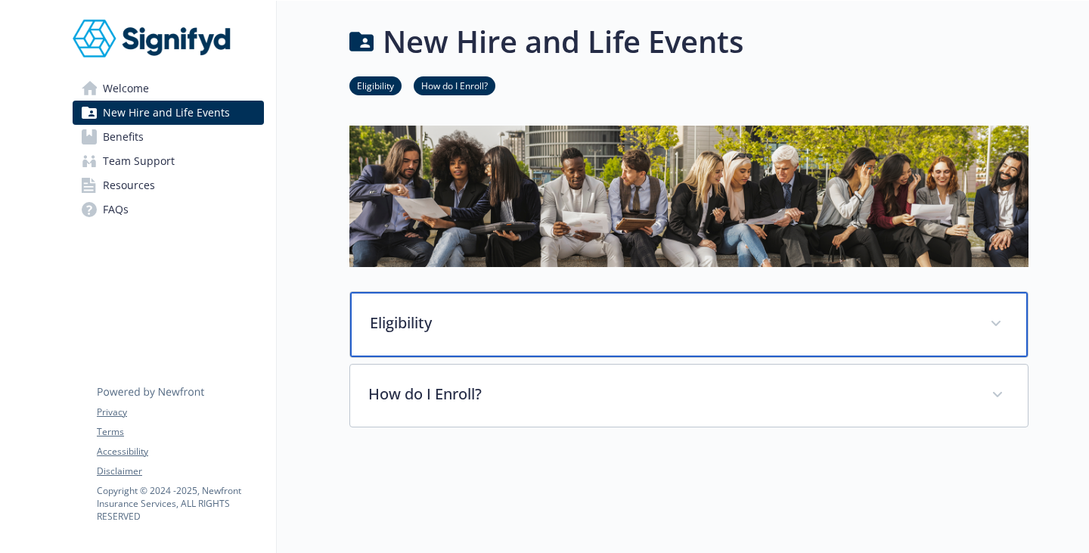
click at [449, 334] on p "Eligibility" at bounding box center [671, 323] width 602 height 23
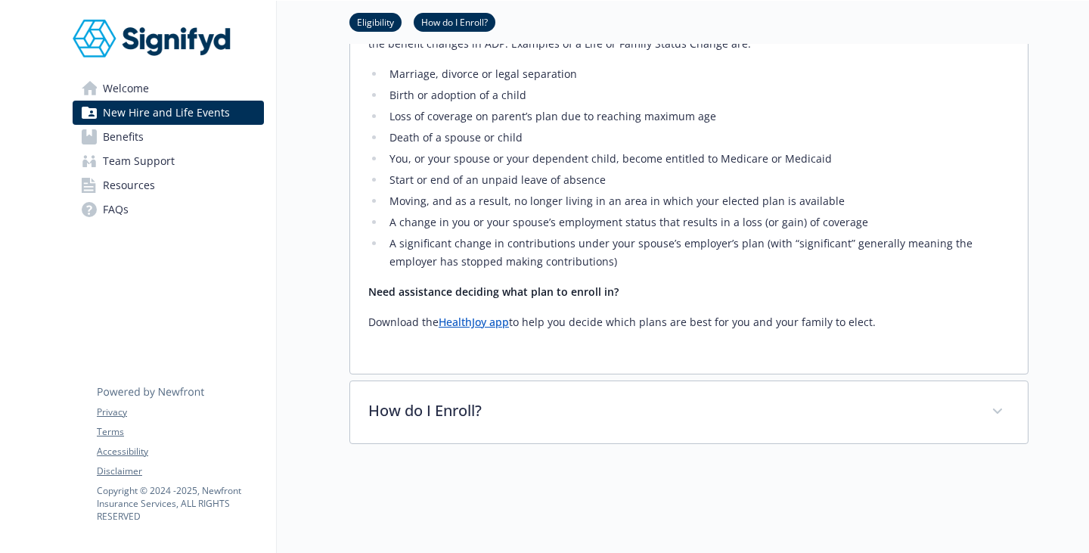
scroll to position [1246, 0]
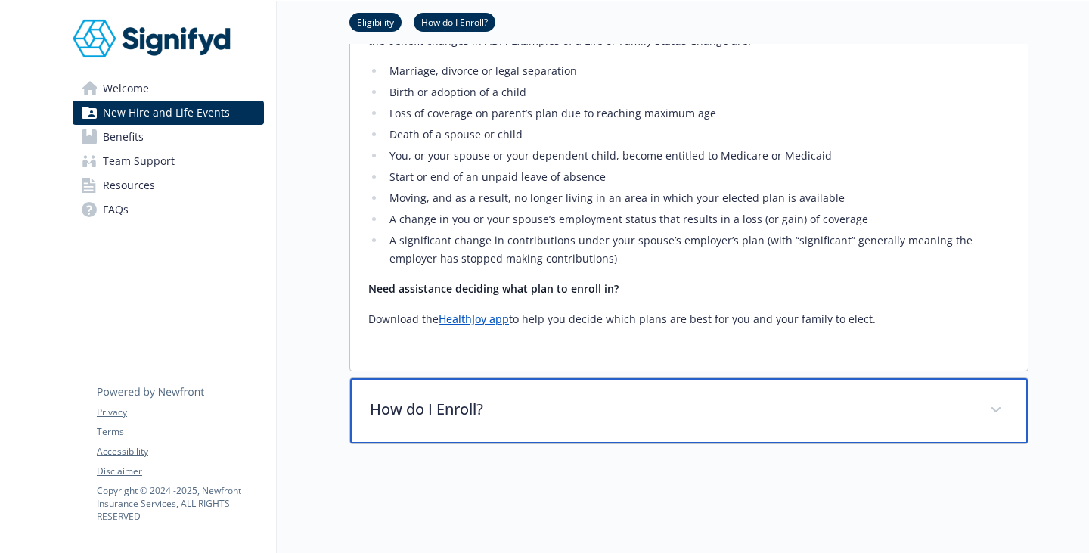
click at [367, 413] on div "How do I Enroll?" at bounding box center [689, 410] width 678 height 65
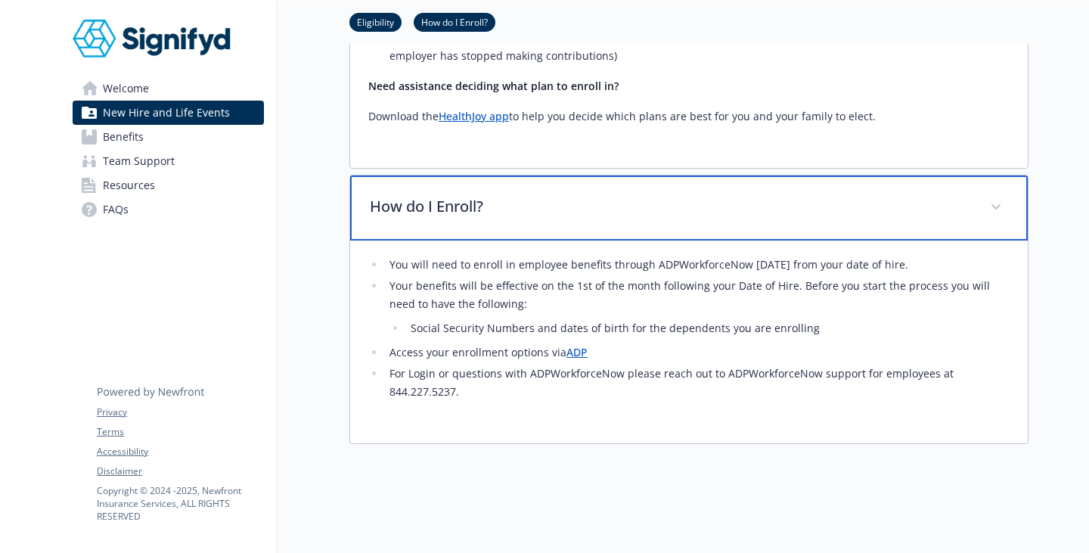
scroll to position [1516, 0]
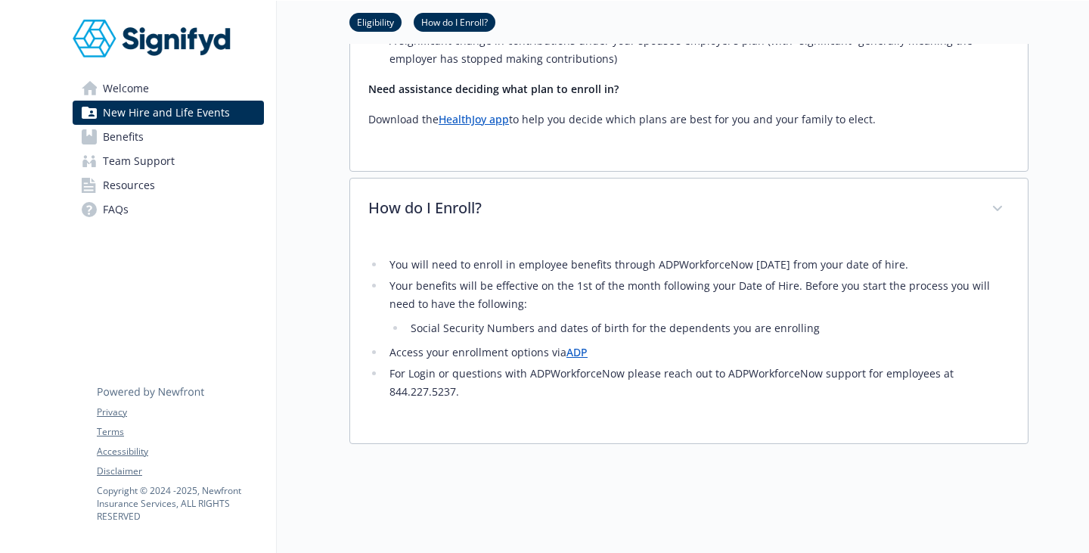
click at [166, 173] on span "Team Support" at bounding box center [139, 161] width 72 height 24
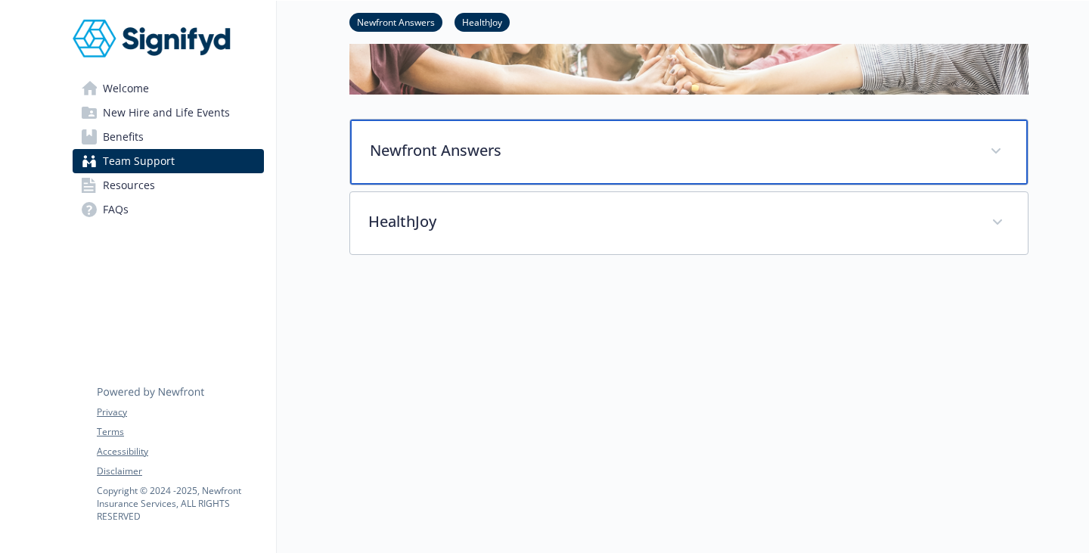
click at [461, 139] on p "Newfront Answers" at bounding box center [671, 150] width 602 height 23
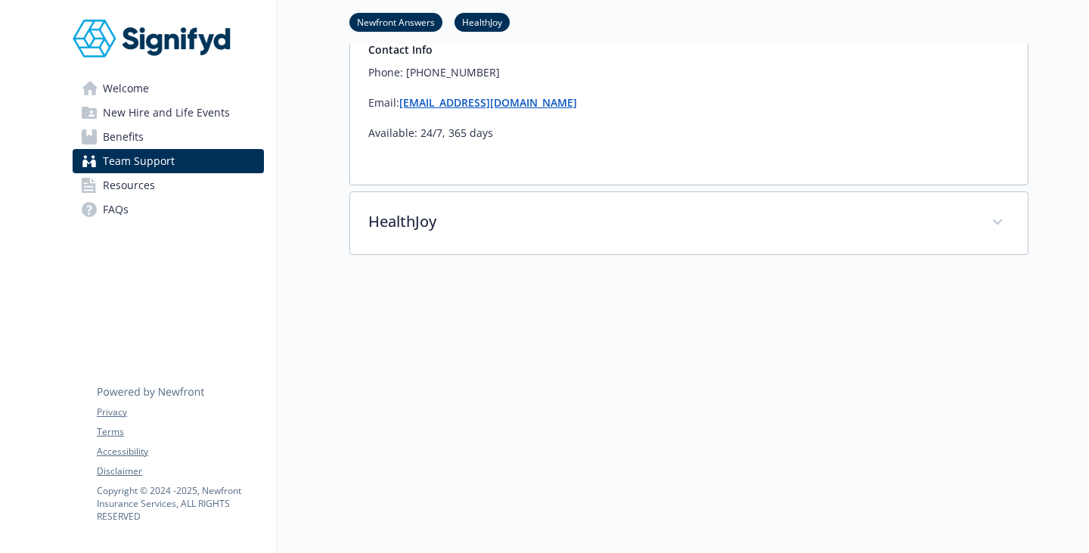
scroll to position [547, 0]
click at [149, 101] on span "Welcome" at bounding box center [126, 88] width 46 height 24
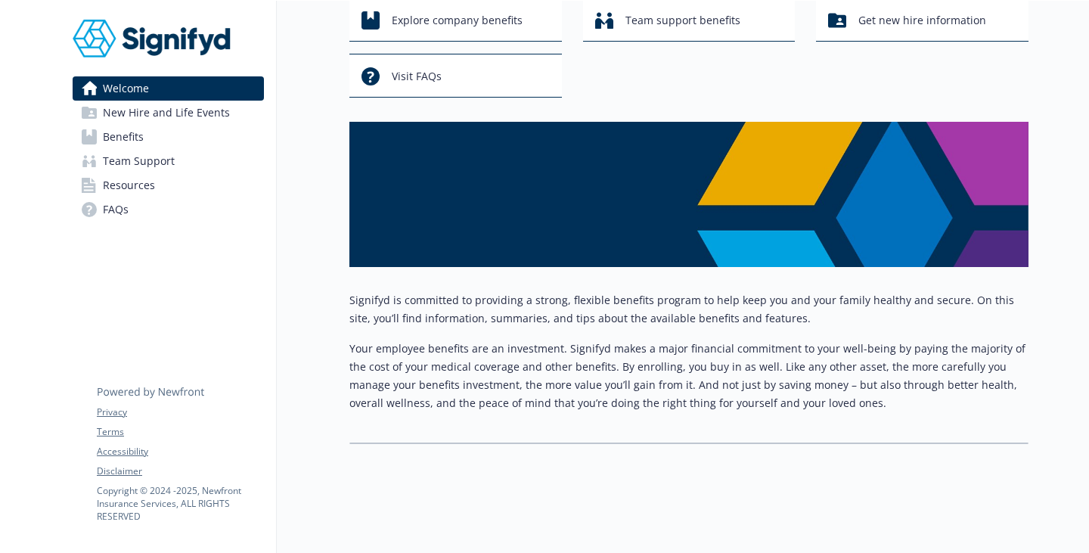
click at [159, 125] on span "New Hire and Life Events" at bounding box center [166, 113] width 127 height 24
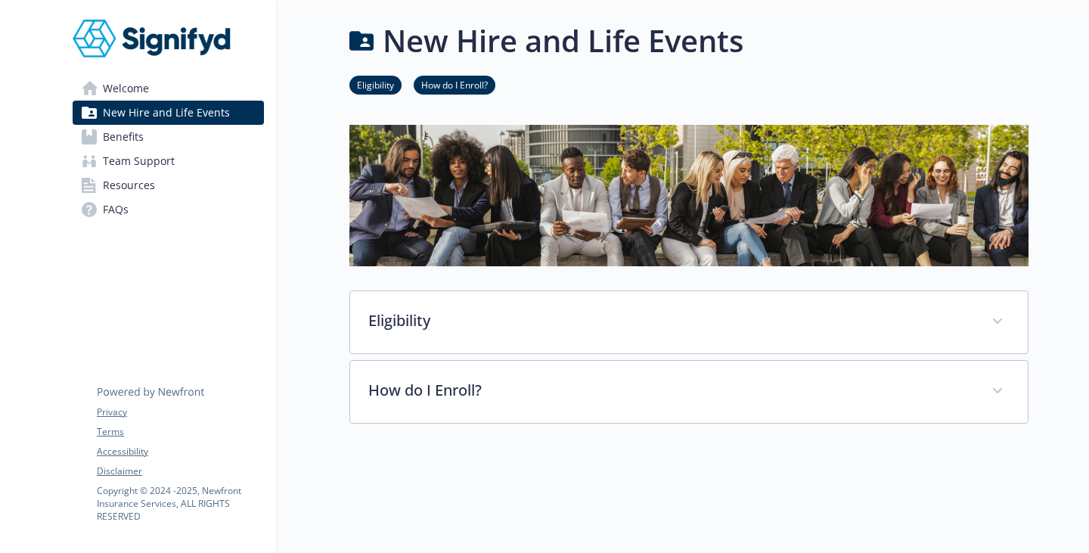
click at [127, 149] on span "Benefits" at bounding box center [123, 137] width 41 height 24
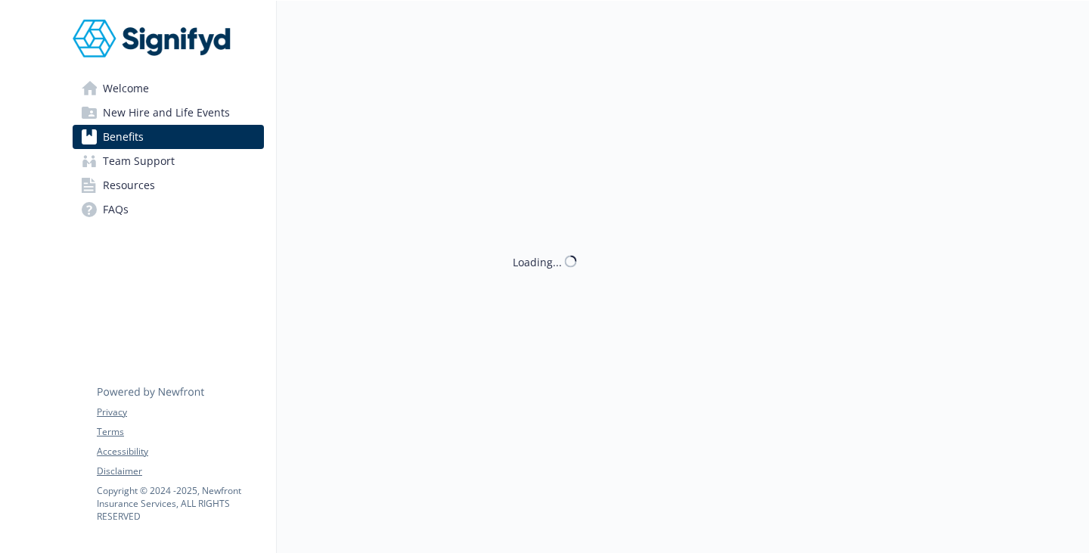
scroll to position [52, 0]
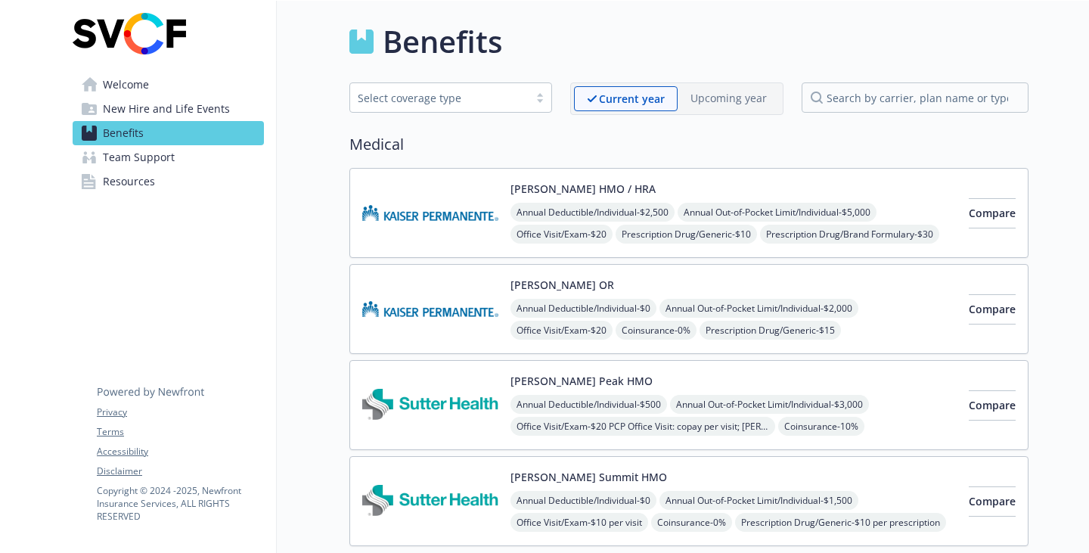
click at [143, 121] on span "New Hire and Life Events" at bounding box center [166, 109] width 127 height 24
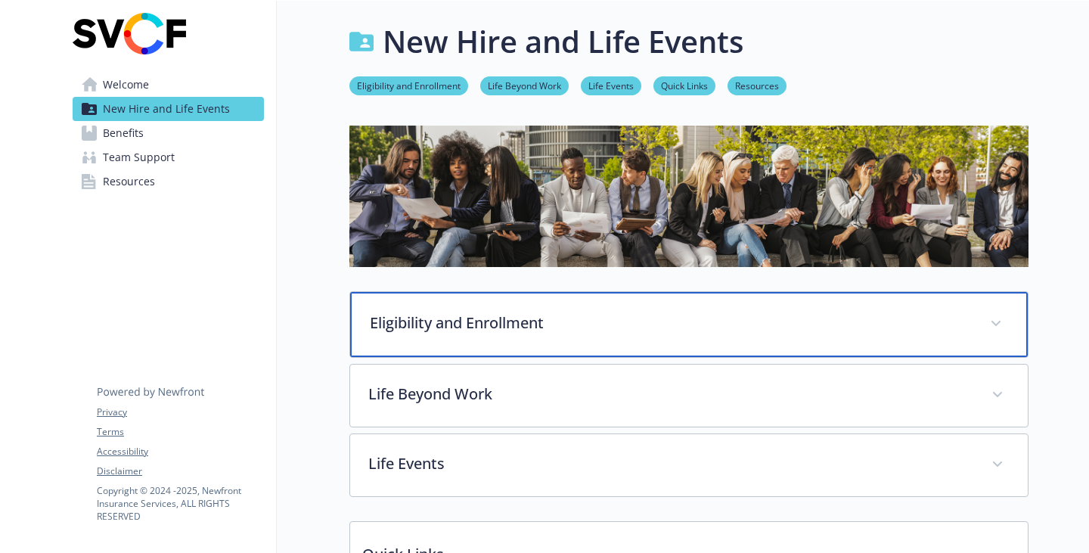
click at [424, 334] on div "Eligibility and Enrollment" at bounding box center [689, 324] width 678 height 65
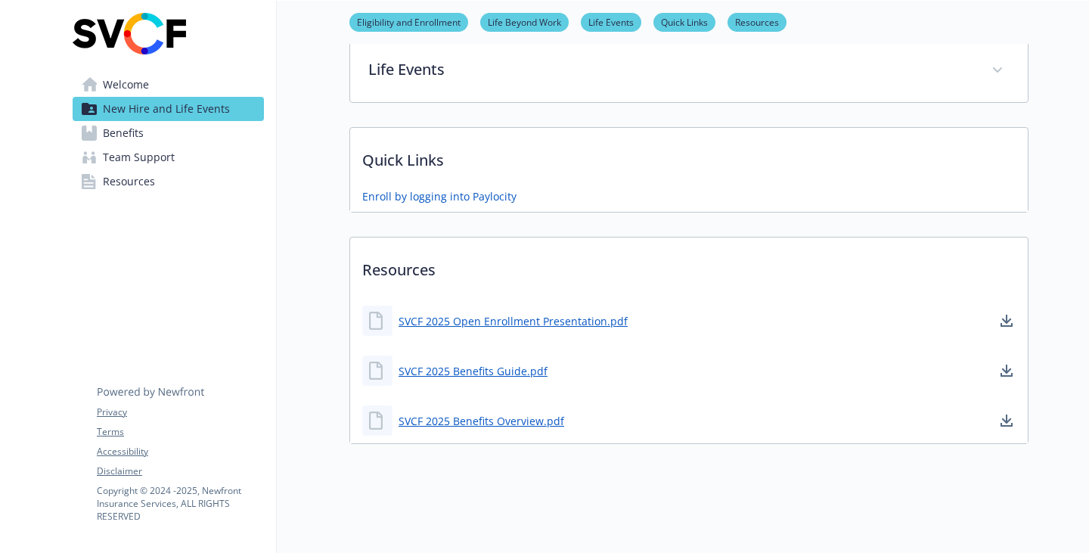
scroll to position [1512, 0]
click at [550, 330] on link "SVCF 2025 Open Enrollment Presentation.pdf" at bounding box center [515, 321] width 232 height 19
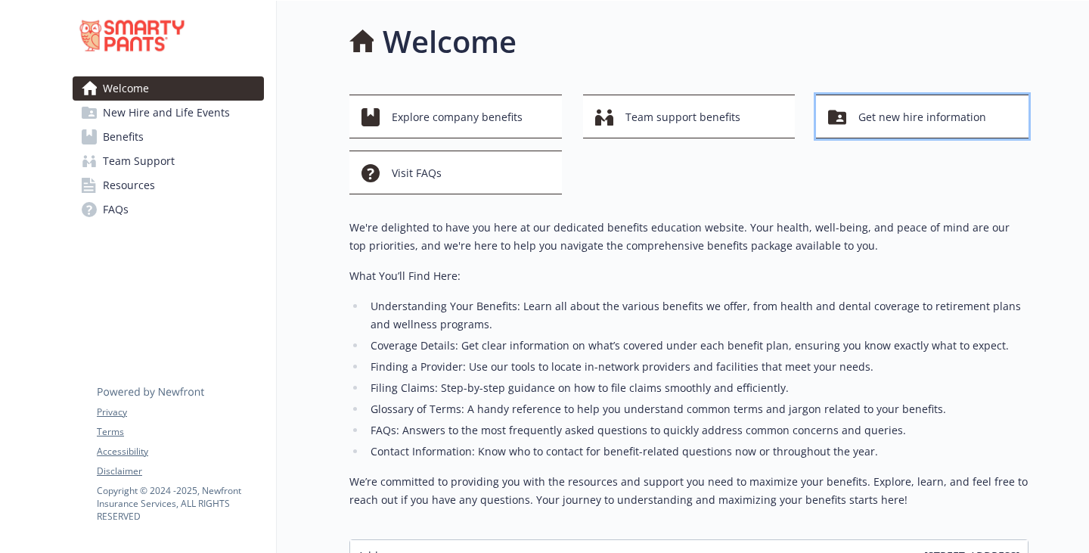
click at [858, 132] on span "Get new hire information" at bounding box center [922, 117] width 128 height 29
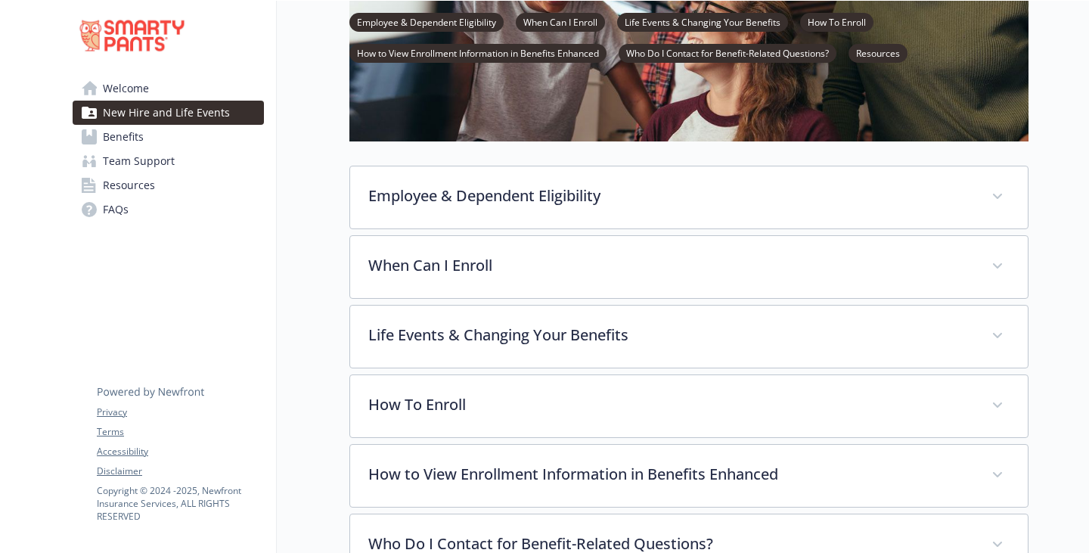
scroll to position [454, 0]
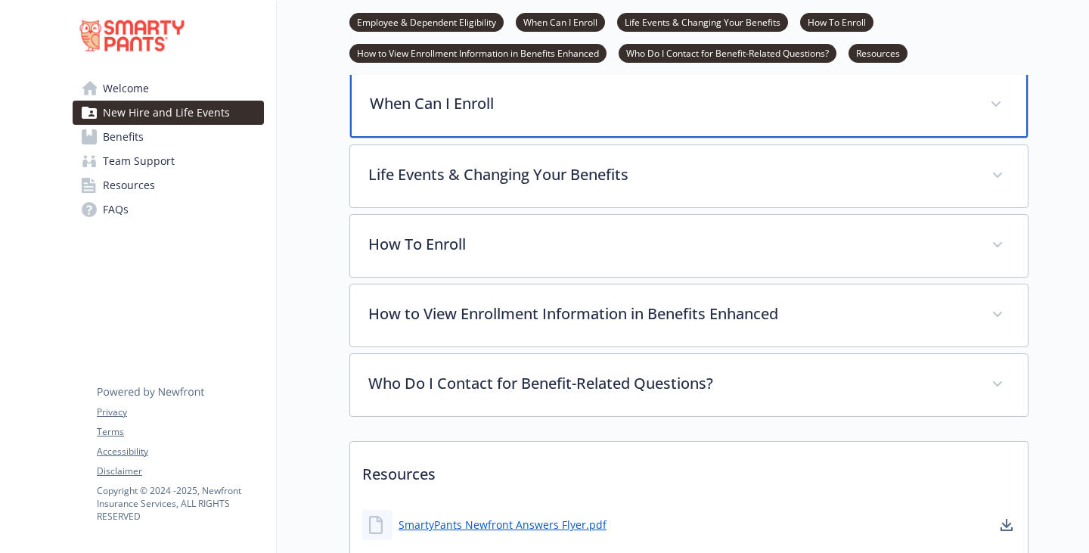
click at [467, 138] on div "When Can I Enroll" at bounding box center [689, 105] width 678 height 65
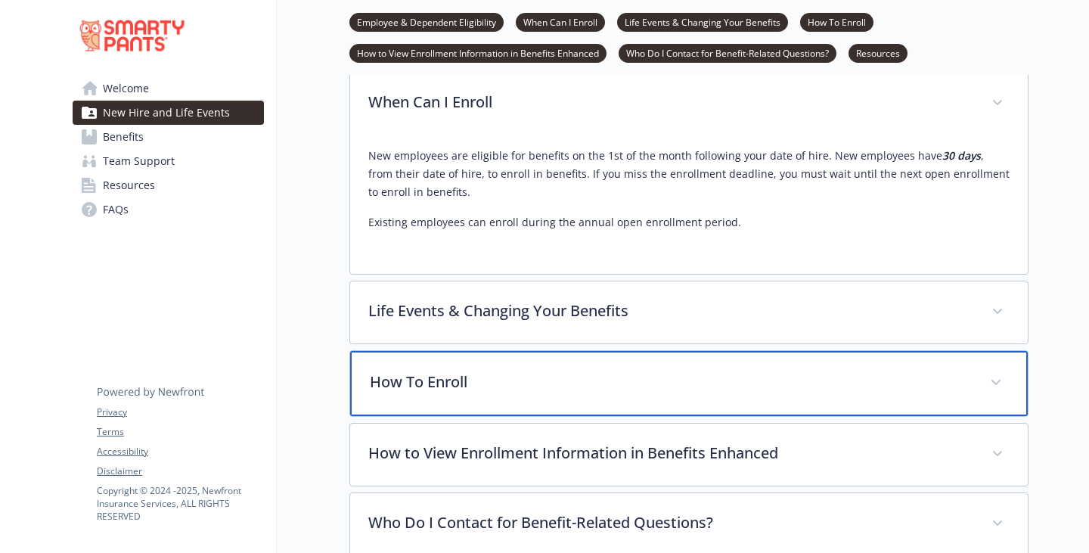
click at [402, 416] on div "How To Enroll" at bounding box center [689, 383] width 678 height 65
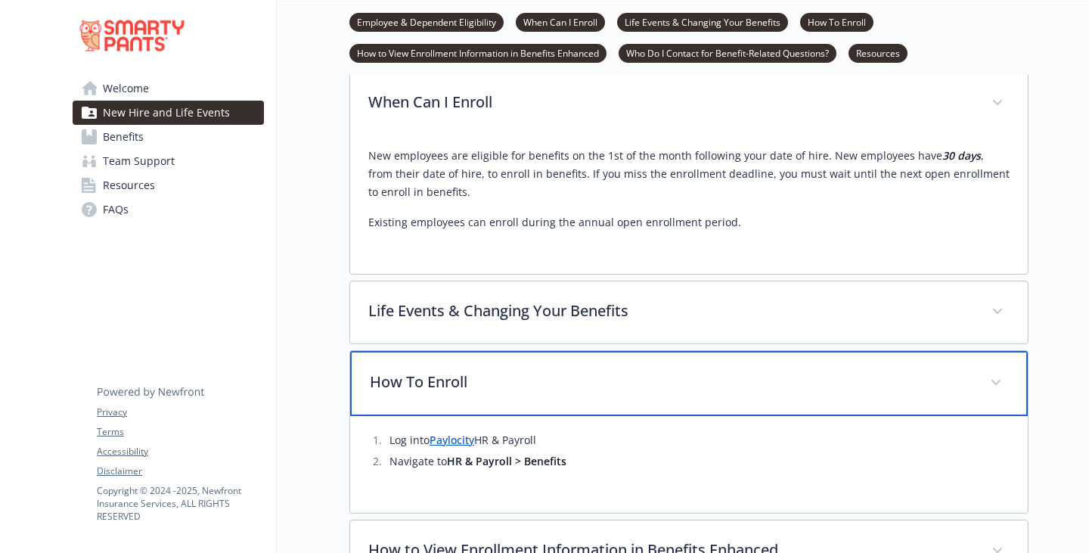
scroll to position [756, 0]
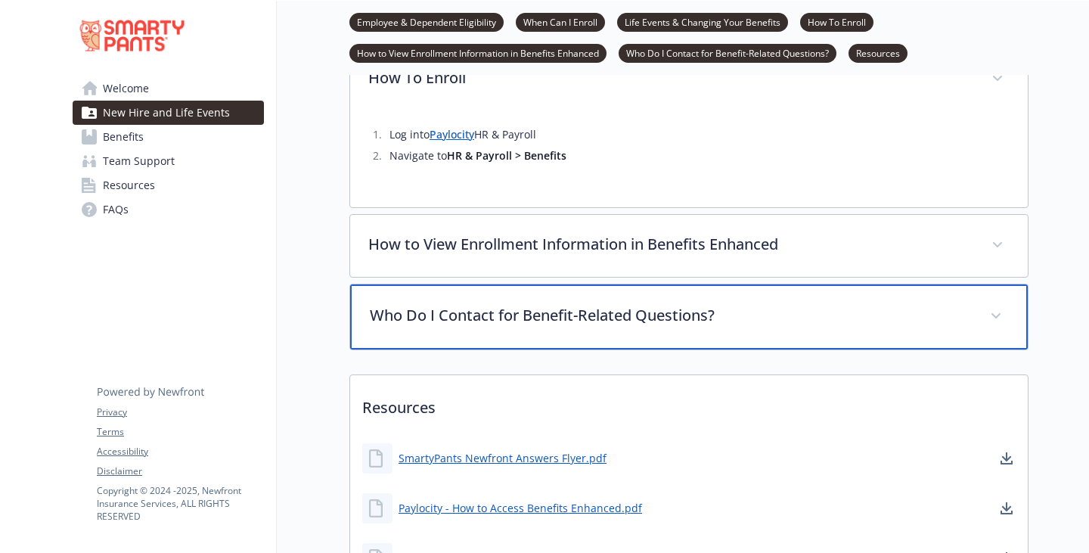
click at [411, 349] on div "Who Do I Contact for Benefit-Related Questions?" at bounding box center [689, 316] width 678 height 65
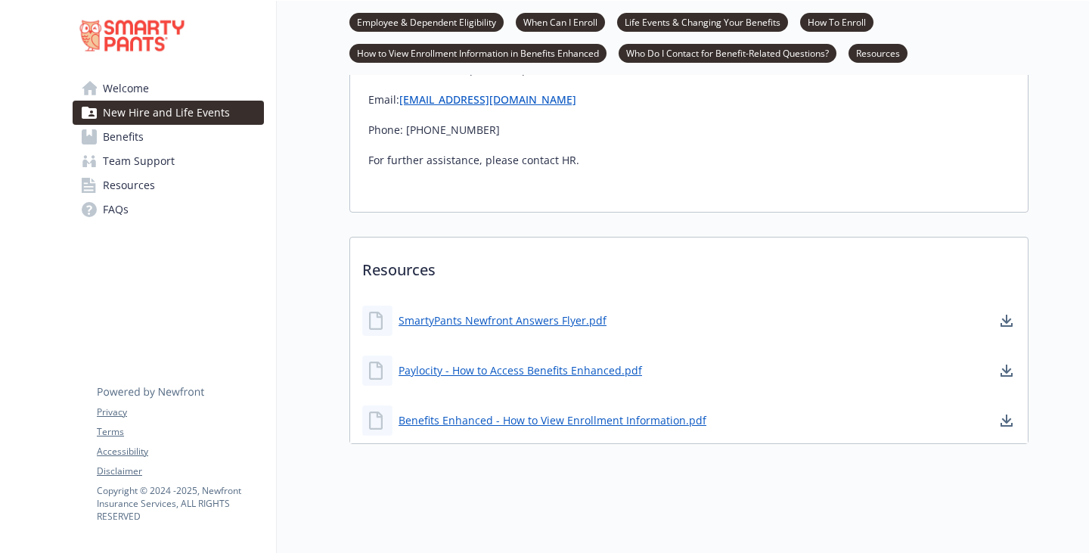
scroll to position [1340, 0]
click at [139, 101] on span "Welcome" at bounding box center [126, 88] width 46 height 24
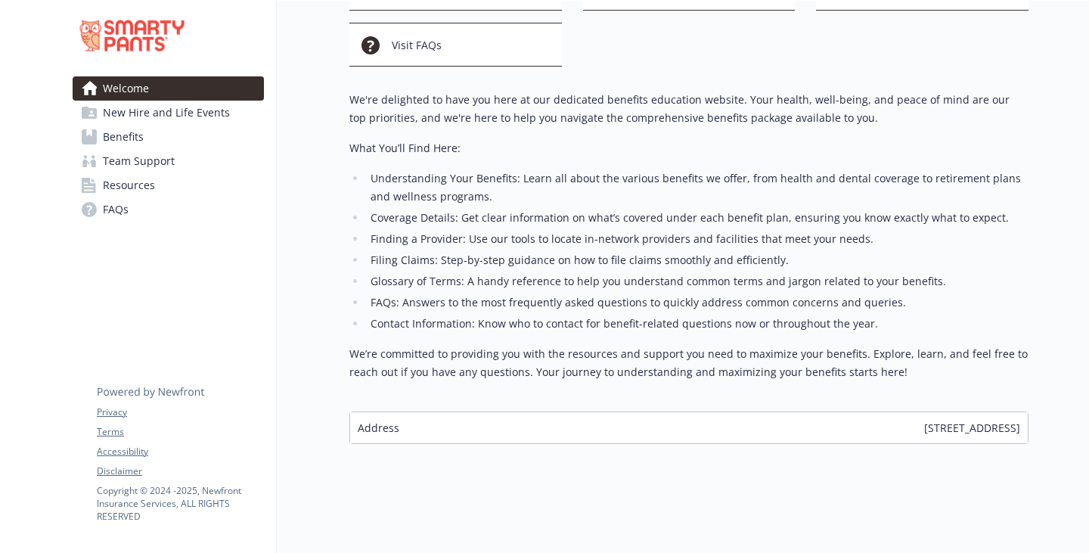
scroll to position [340, 0]
click at [166, 113] on span "New Hire and Life Events" at bounding box center [166, 113] width 127 height 24
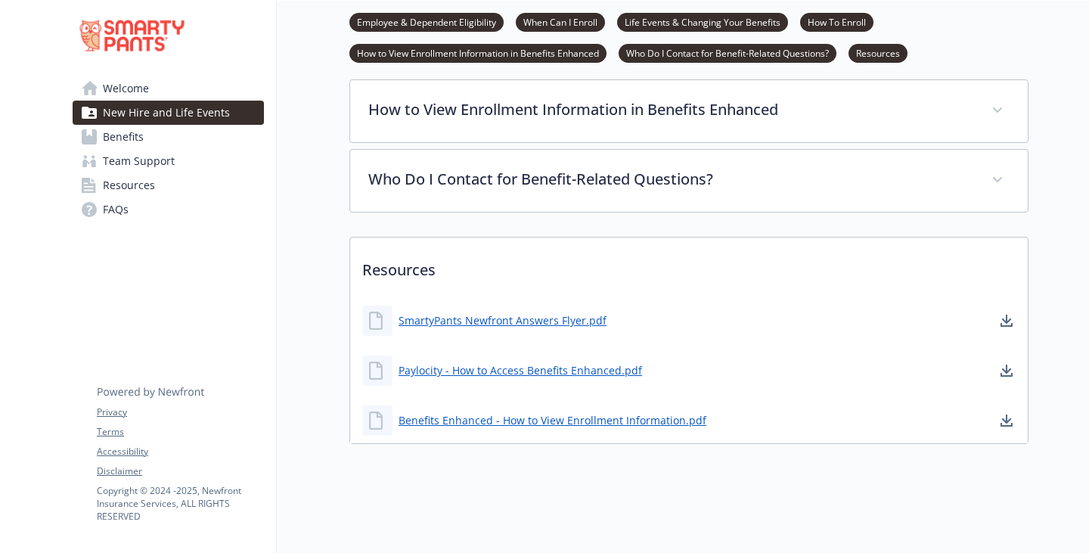
scroll to position [855, 0]
click at [140, 95] on span "Welcome" at bounding box center [126, 88] width 46 height 24
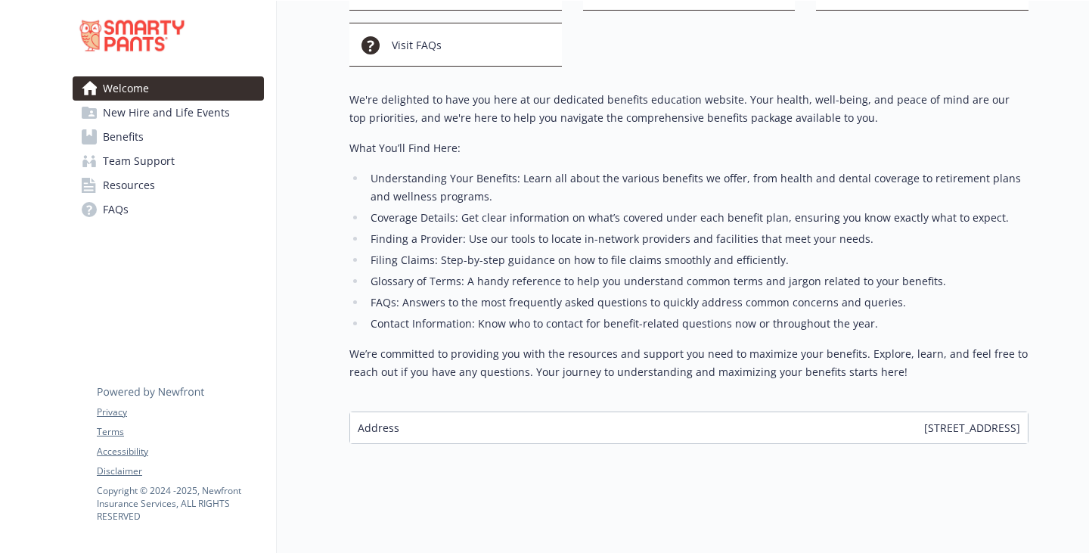
click at [136, 197] on span "Resources" at bounding box center [129, 185] width 52 height 24
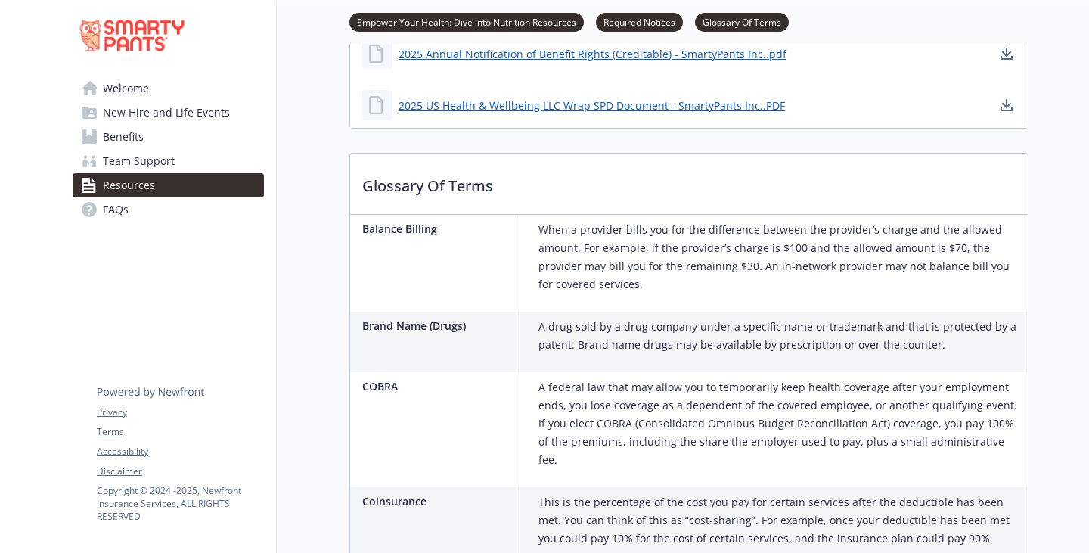
scroll to position [681, 0]
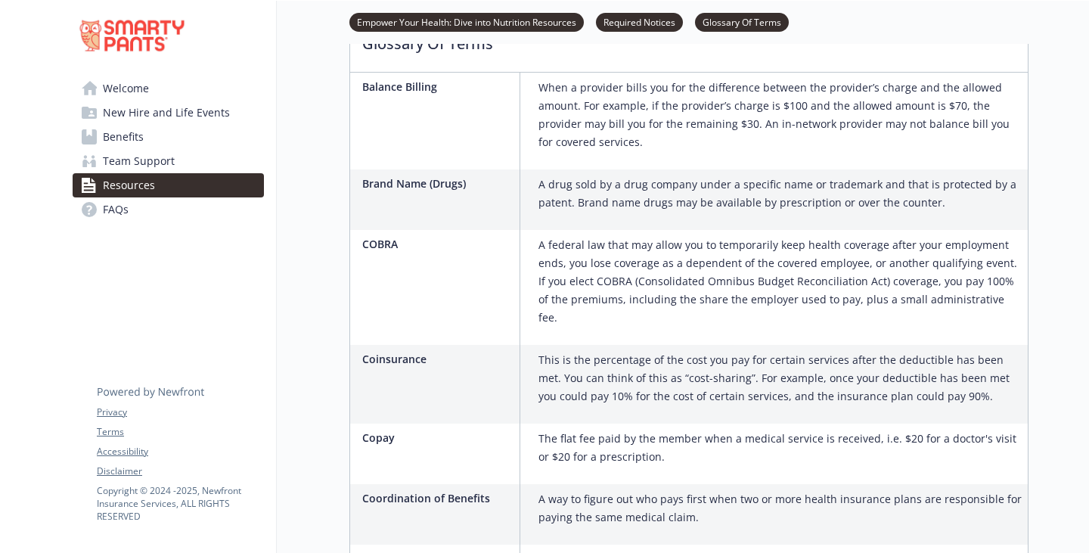
click at [145, 252] on div "Welcome New Hire and Life Events Benefits Team Support Resources FAQs Privacy T…" at bounding box center [168, 126] width 216 height 251
click at [139, 222] on link "FAQs" at bounding box center [168, 209] width 191 height 24
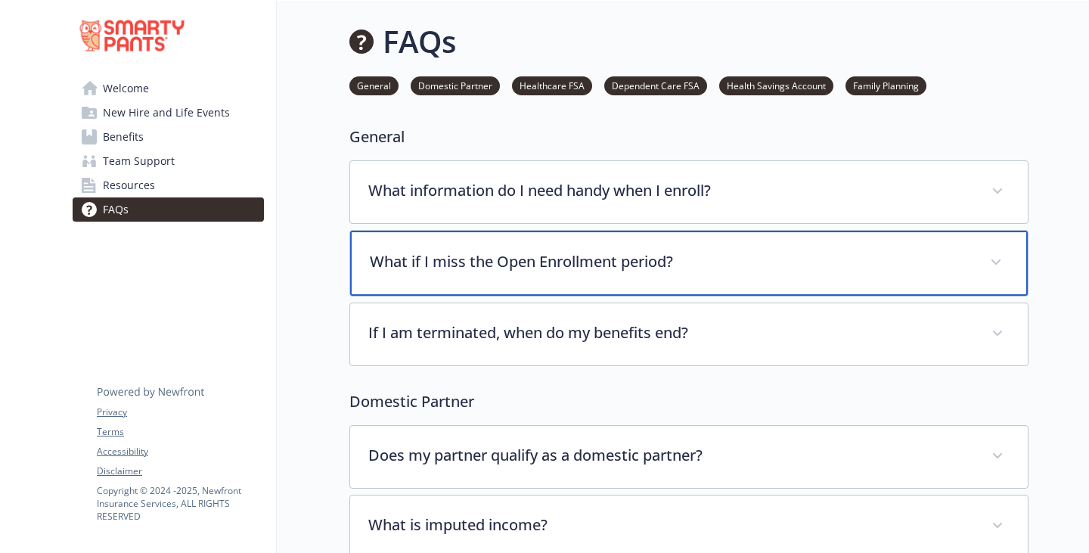
click at [593, 273] on p "What if I miss the Open Enrollment period?" at bounding box center [671, 261] width 602 height 23
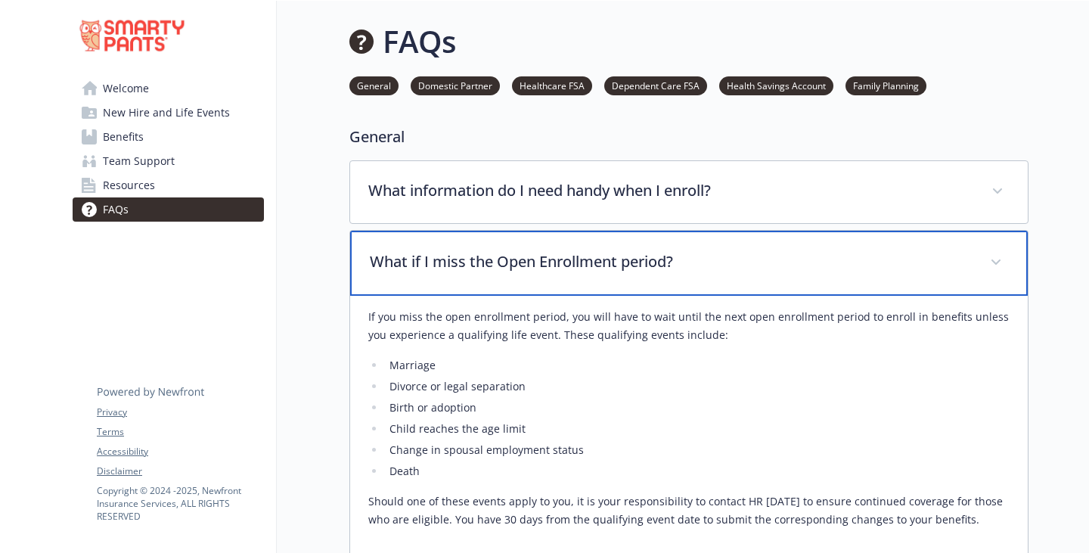
click at [593, 273] on p "What if I miss the Open Enrollment period?" at bounding box center [671, 261] width 602 height 23
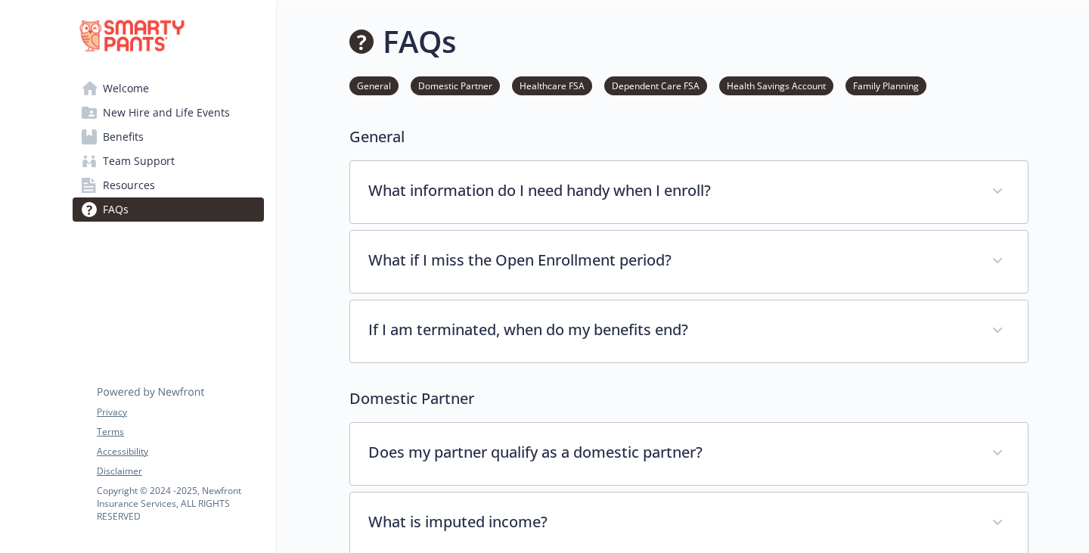
click at [156, 101] on link "Welcome" at bounding box center [168, 88] width 191 height 24
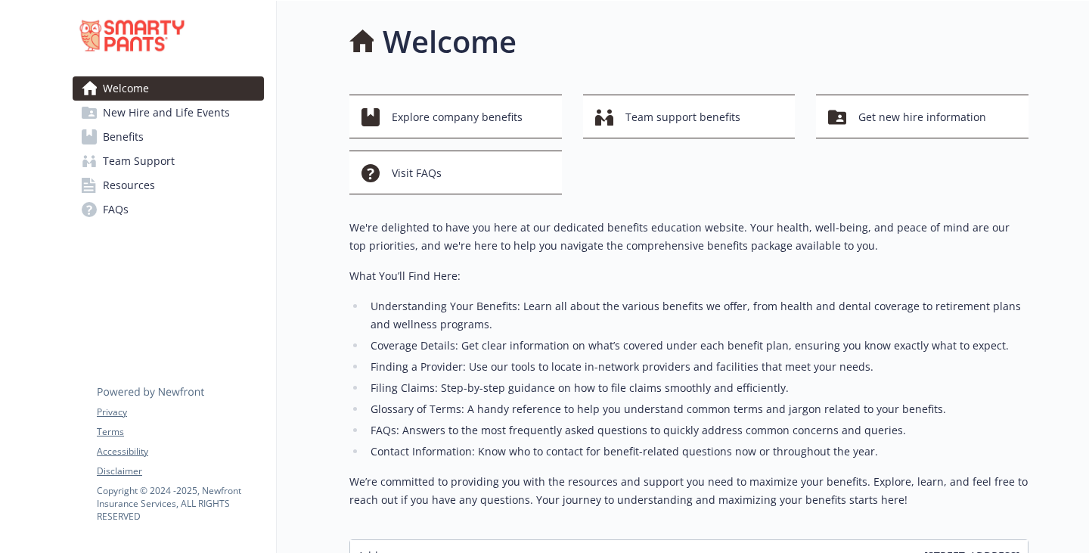
click at [157, 125] on span "New Hire and Life Events" at bounding box center [166, 113] width 127 height 24
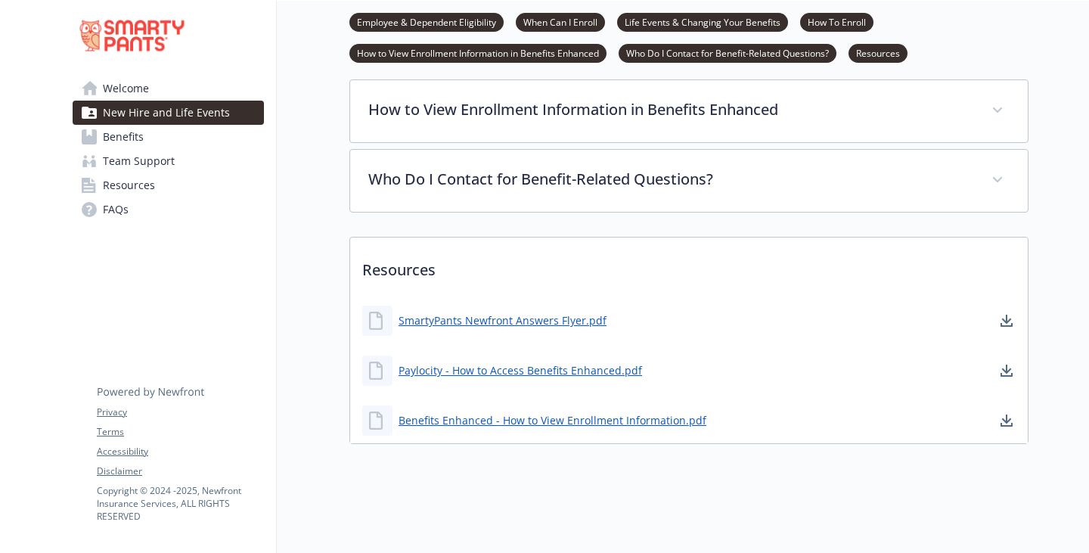
scroll to position [855, 0]
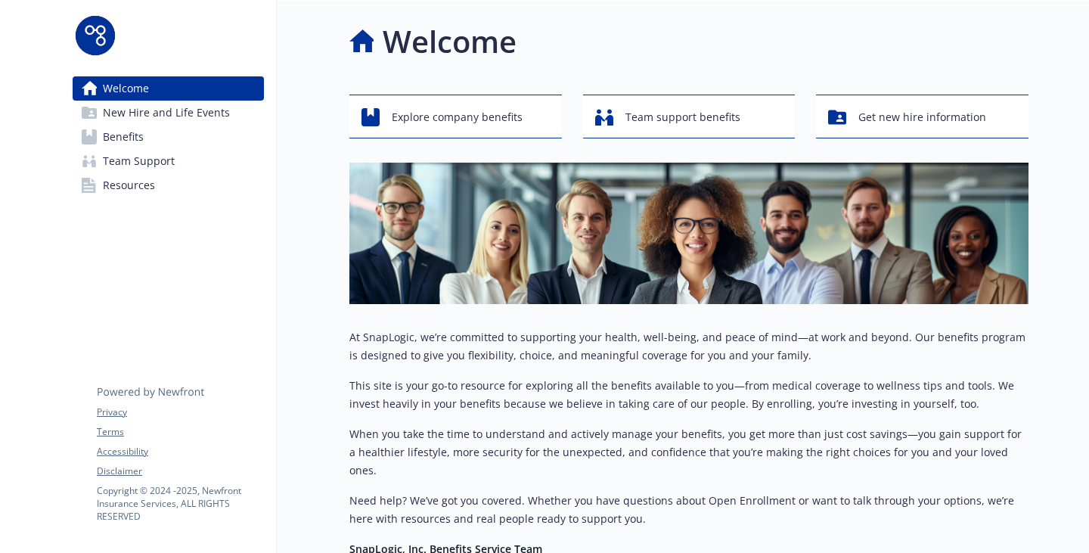
click at [134, 149] on span "Benefits" at bounding box center [123, 137] width 41 height 24
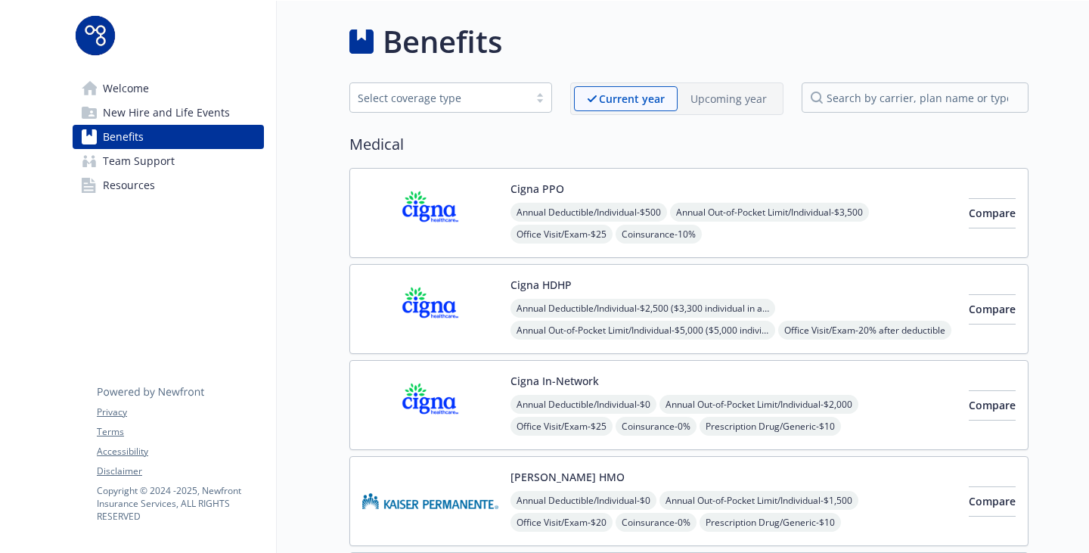
click at [168, 125] on span "New Hire and Life Events" at bounding box center [166, 113] width 127 height 24
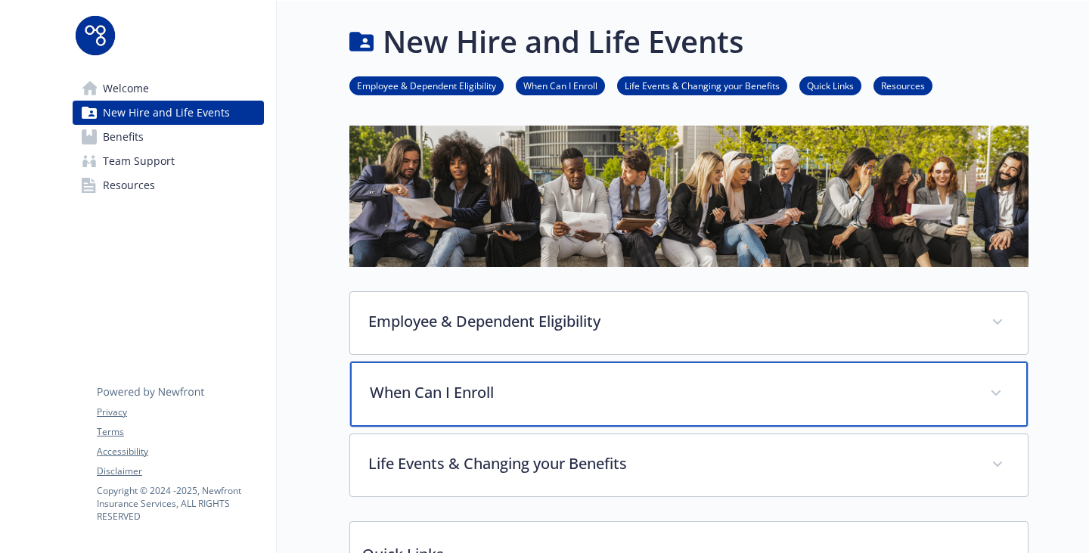
click at [393, 427] on div "When Can I Enroll" at bounding box center [689, 393] width 678 height 65
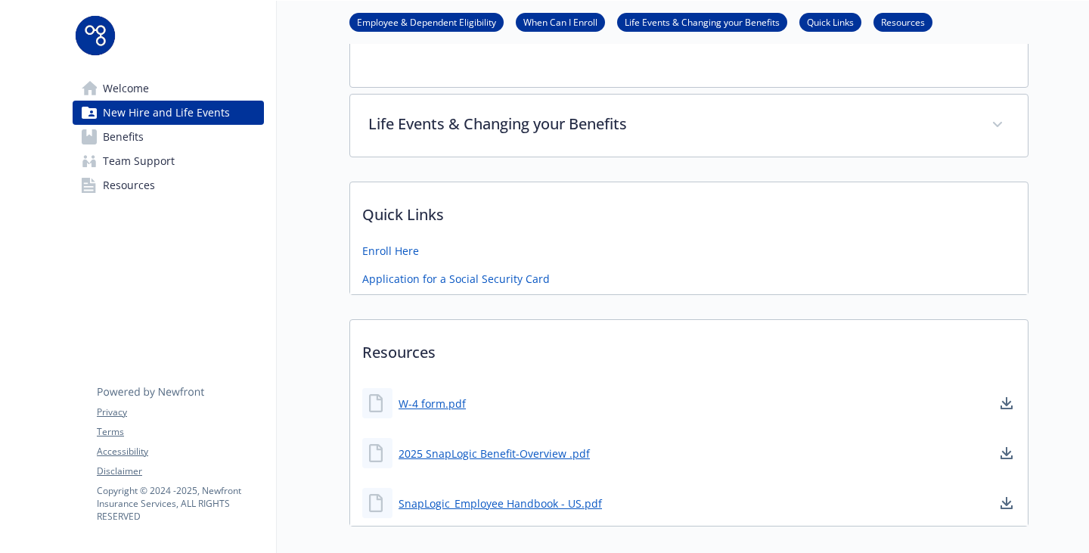
scroll to position [529, 0]
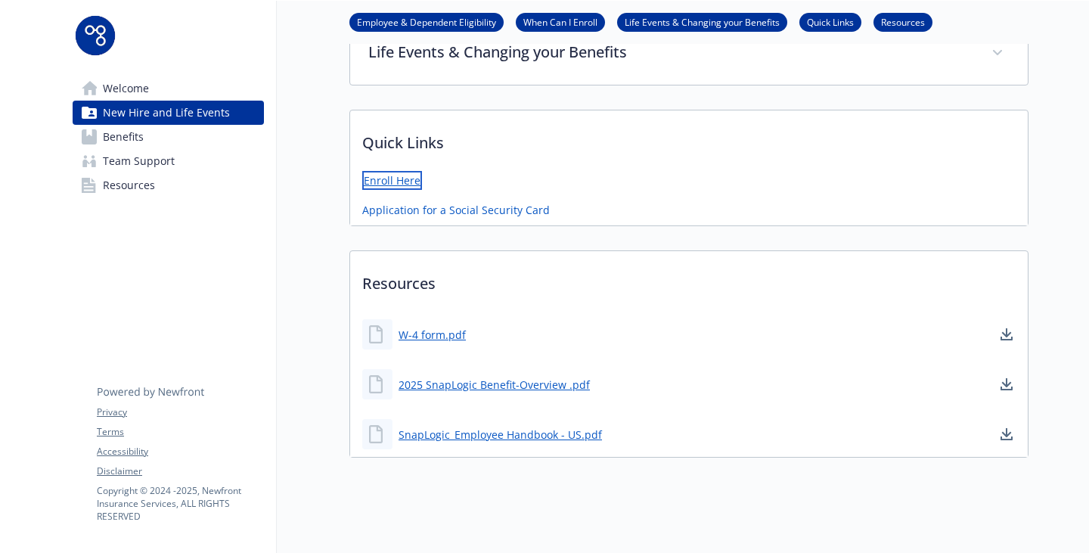
click at [362, 190] on link "Enroll Here" at bounding box center [392, 180] width 60 height 19
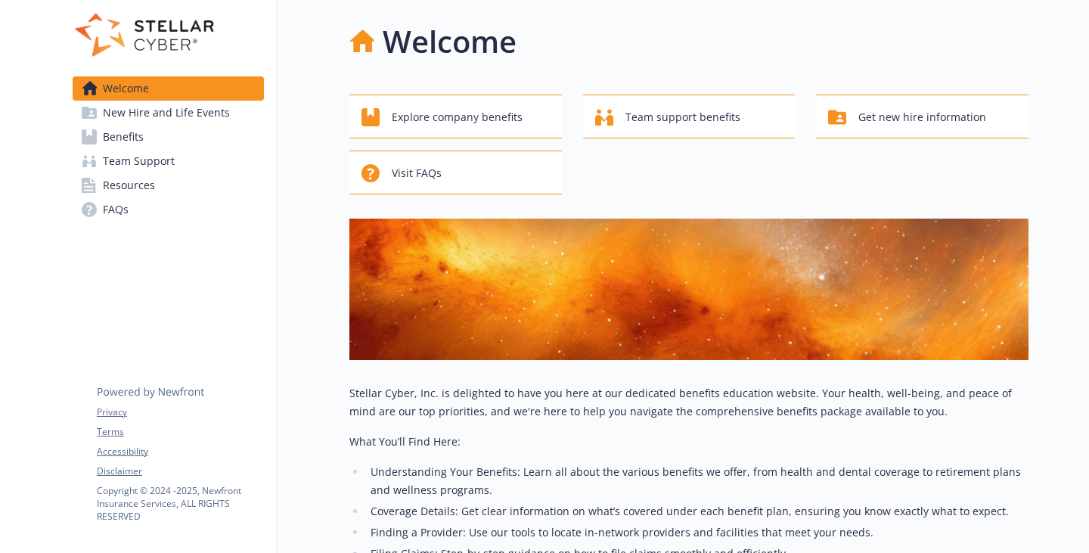
click at [155, 125] on span "New Hire and Life Events" at bounding box center [166, 113] width 127 height 24
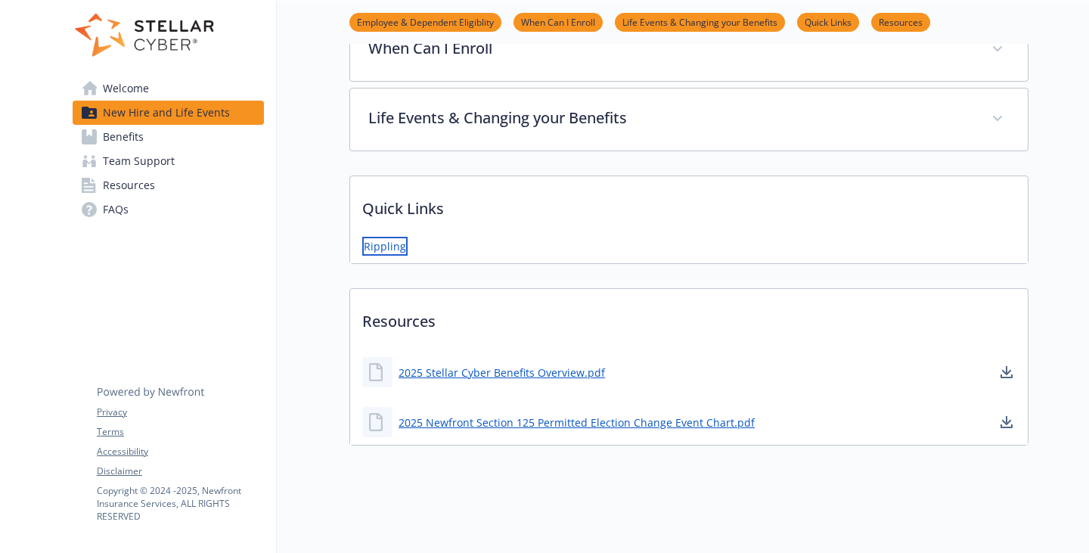
scroll to position [454, 0]
click at [113, 149] on span "Benefits" at bounding box center [123, 137] width 41 height 24
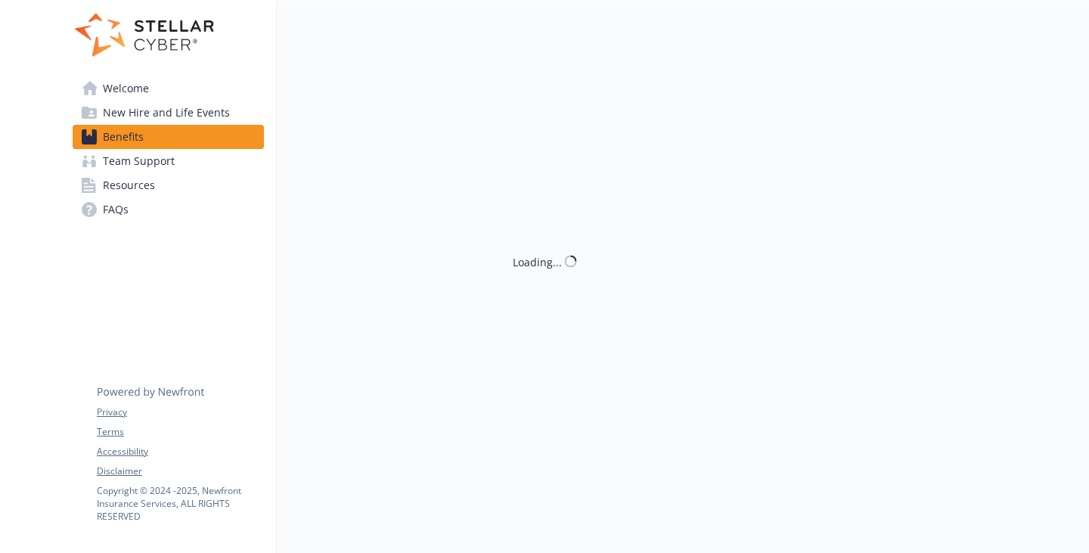
scroll to position [454, 0]
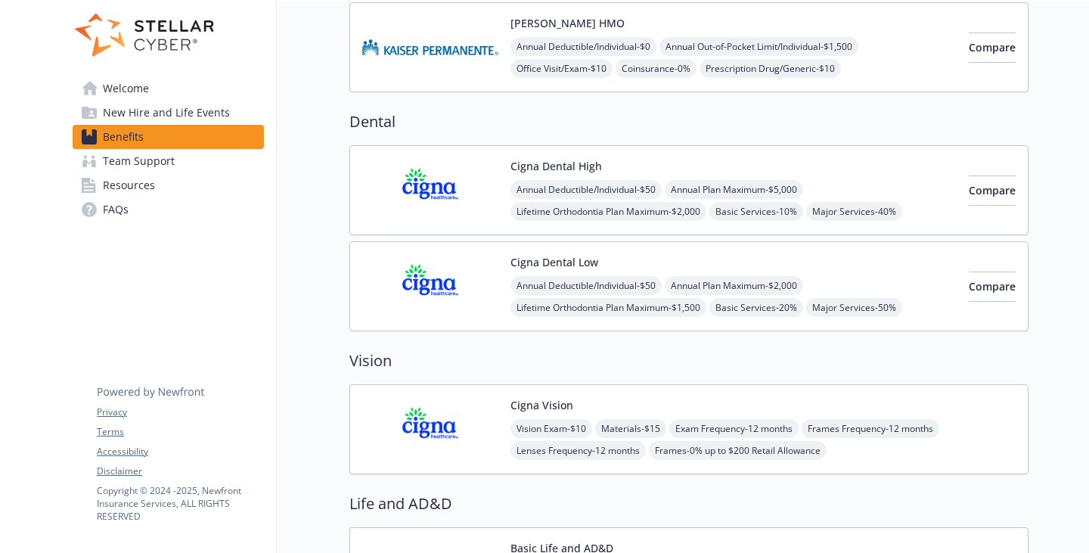
click at [119, 173] on span "Team Support" at bounding box center [139, 161] width 72 height 24
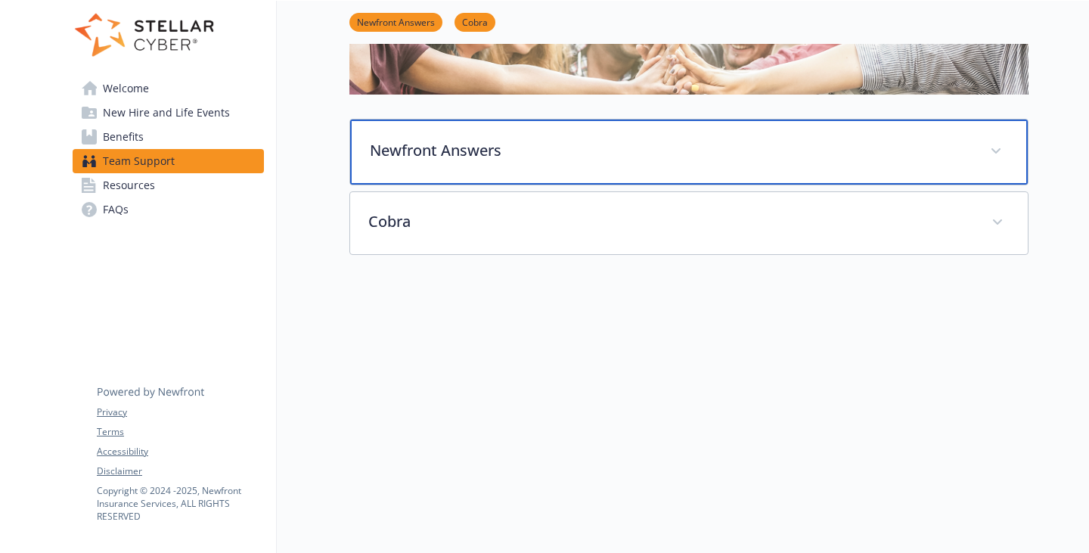
click at [471, 139] on p "Newfront Answers" at bounding box center [671, 150] width 602 height 23
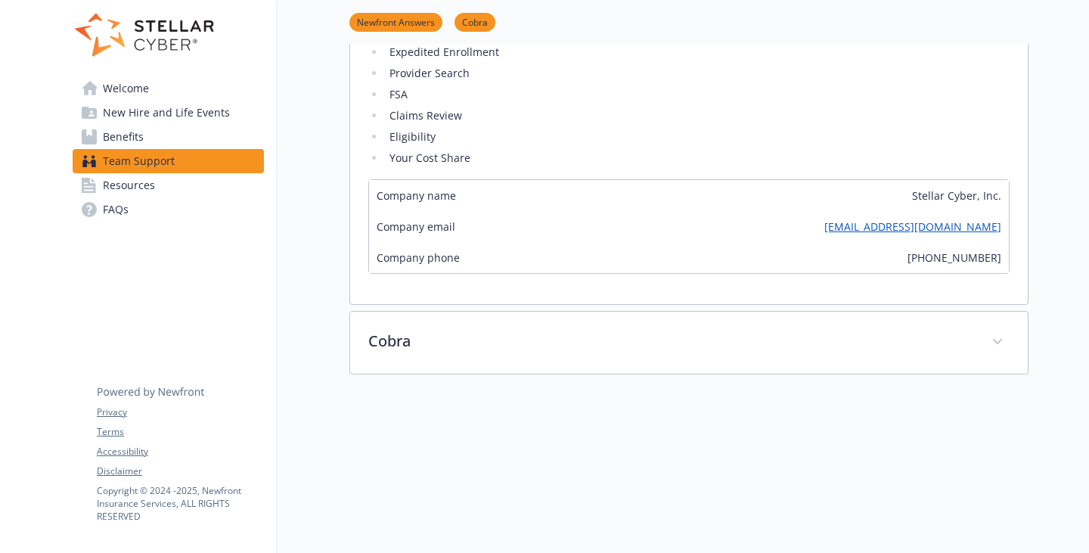
scroll to position [622, 0]
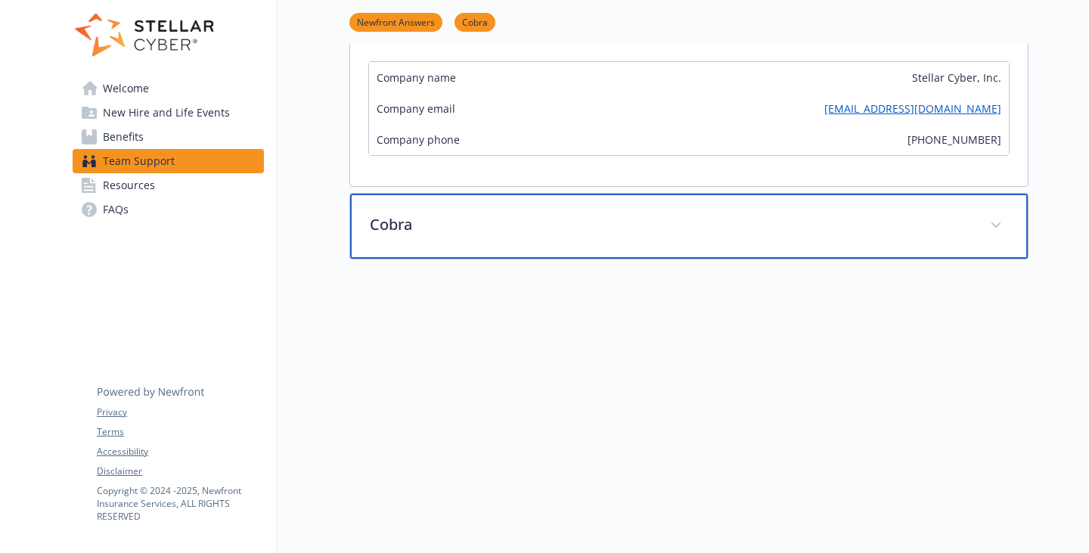
click at [407, 259] on div "Cobra" at bounding box center [689, 226] width 678 height 65
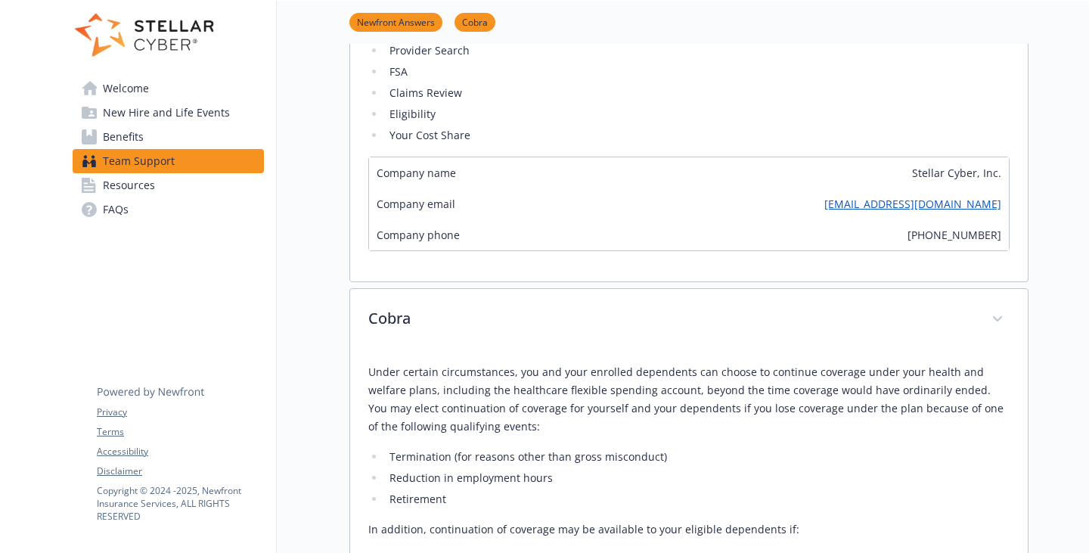
scroll to position [609, 0]
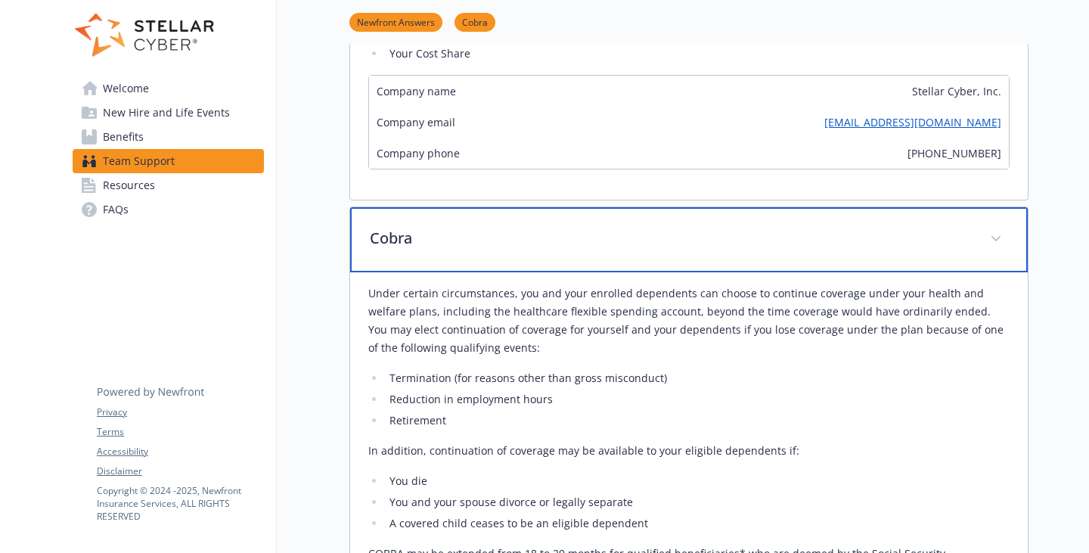
click at [420, 272] on div "Cobra" at bounding box center [689, 239] width 678 height 65
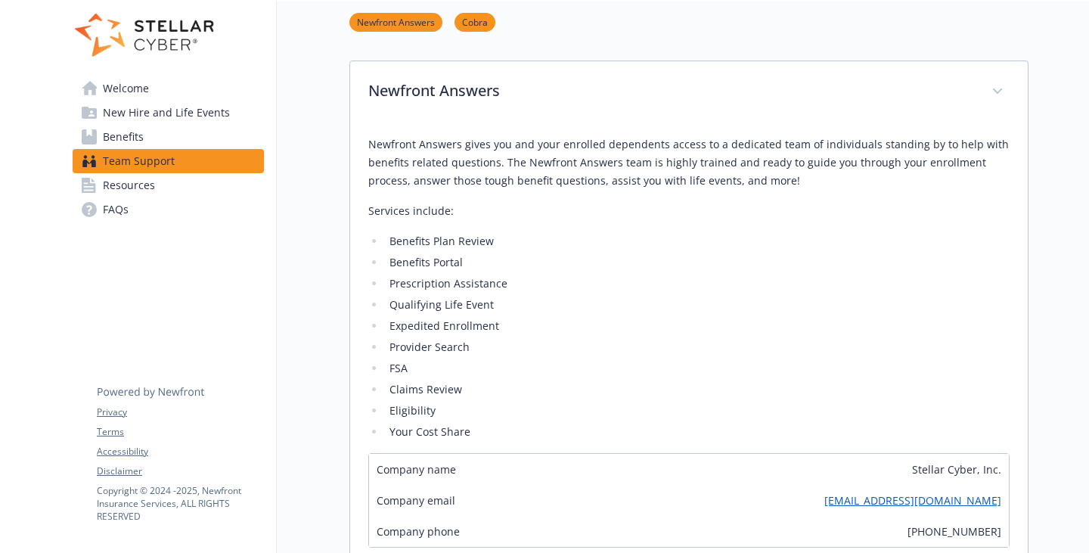
scroll to position [0, 0]
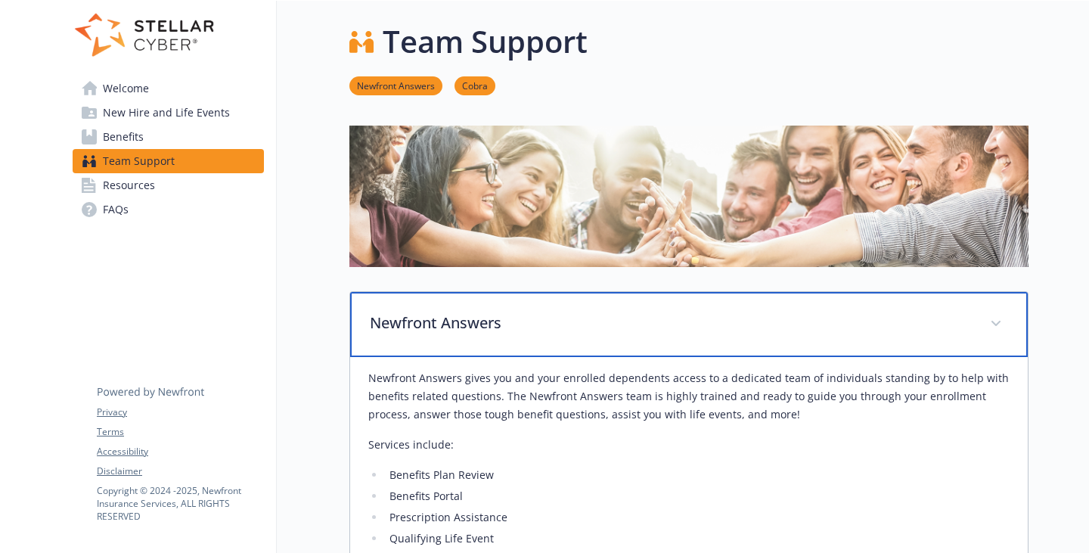
click at [418, 334] on p "Newfront Answers" at bounding box center [671, 323] width 602 height 23
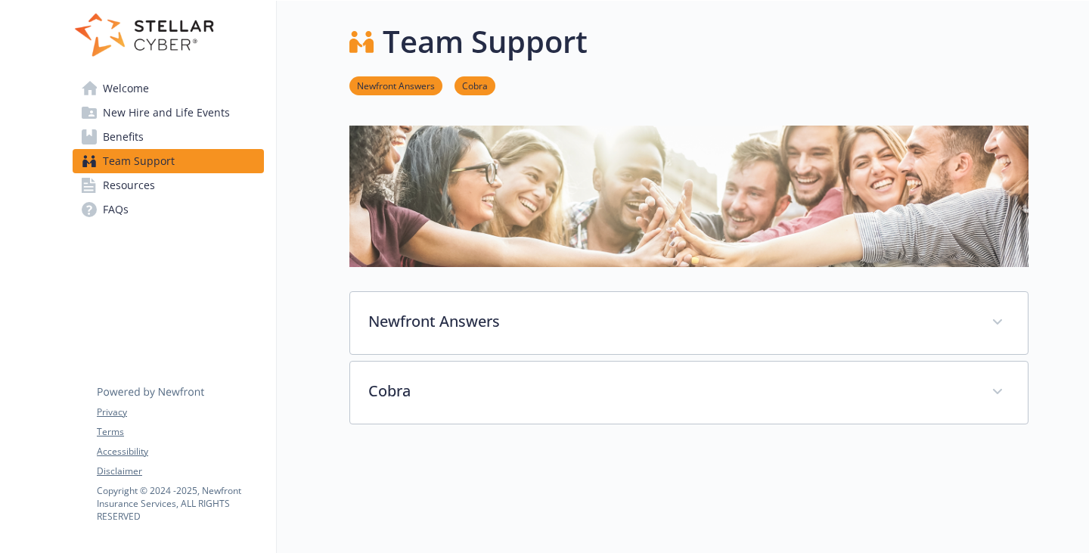
click at [156, 148] on link "Benefits" at bounding box center [168, 137] width 191 height 24
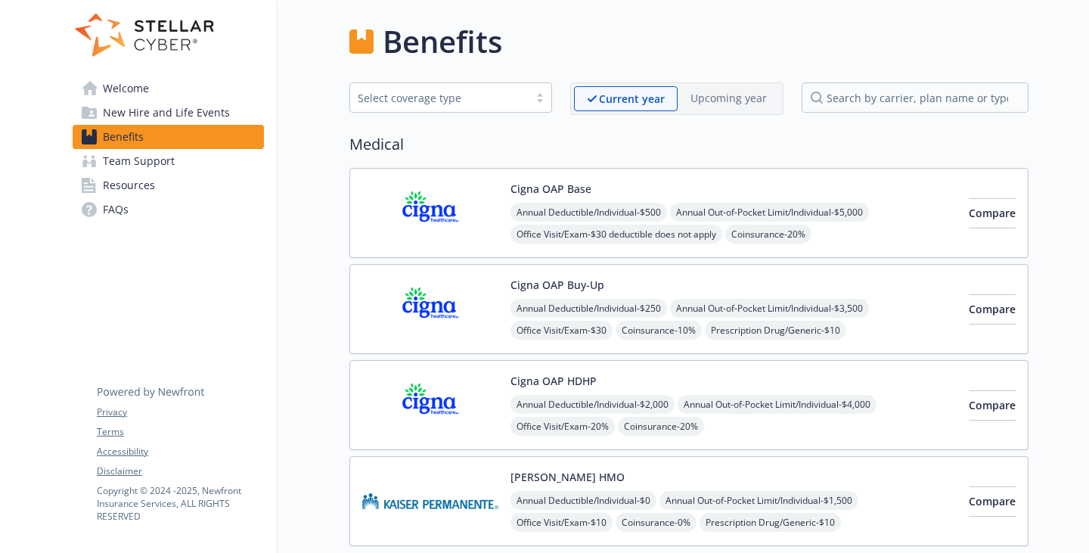
click at [163, 125] on span "New Hire and Life Events" at bounding box center [166, 113] width 127 height 24
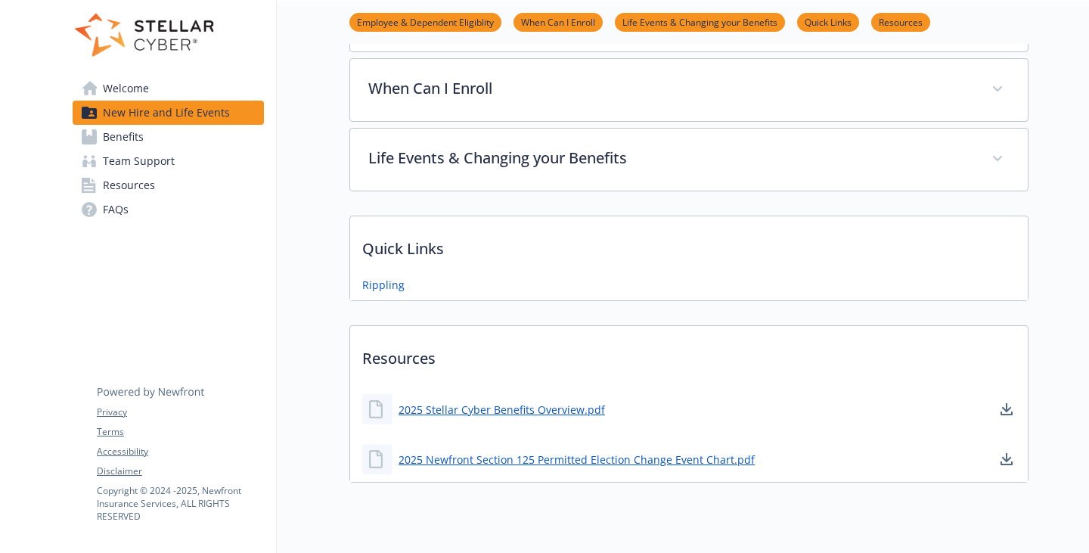
scroll to position [486, 0]
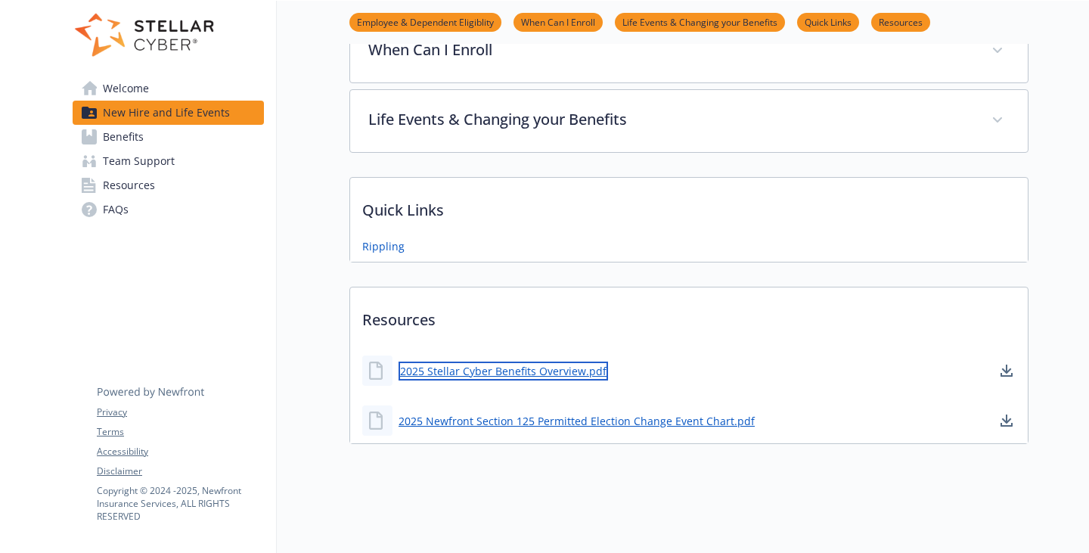
click at [484, 361] on link "2025 Stellar Cyber Benefits Overview.pdf" at bounding box center [503, 370] width 209 height 19
